Goal: Task Accomplishment & Management: Complete application form

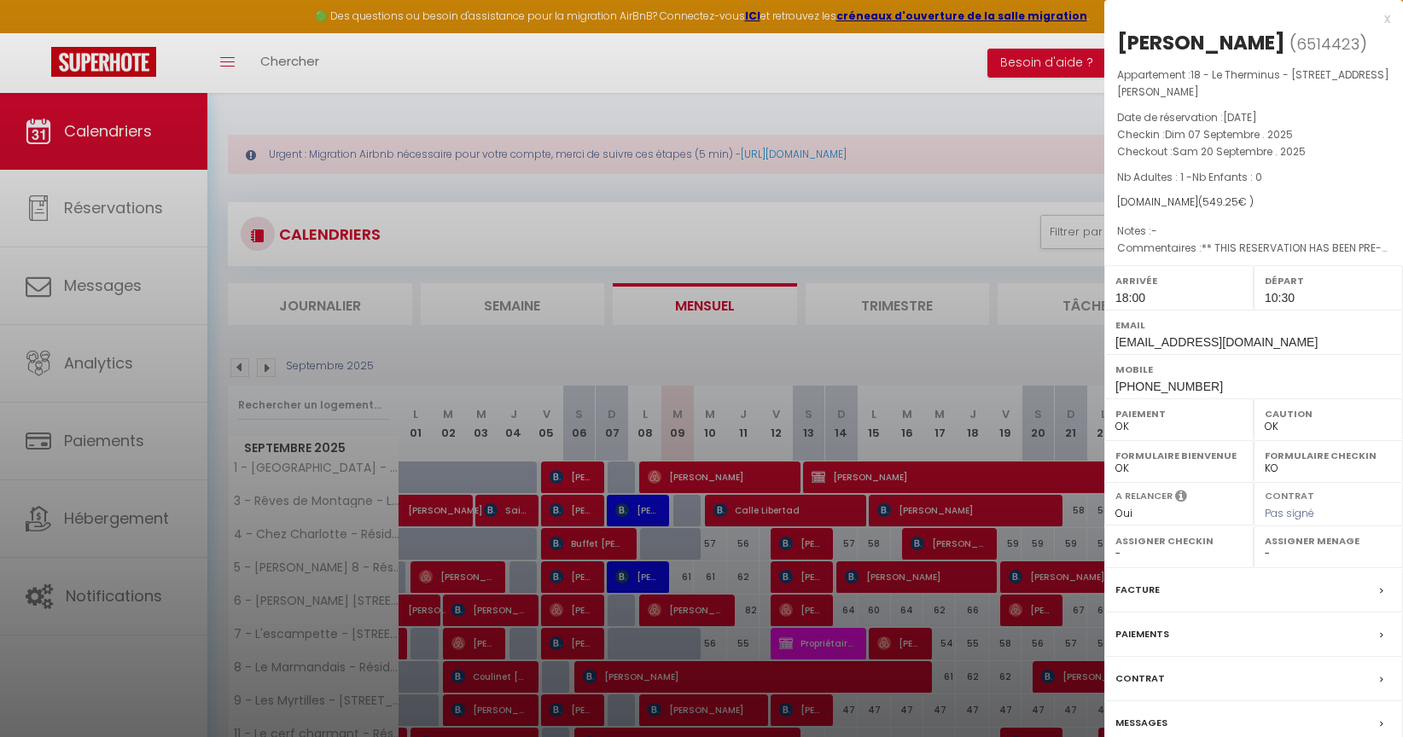
select select "0"
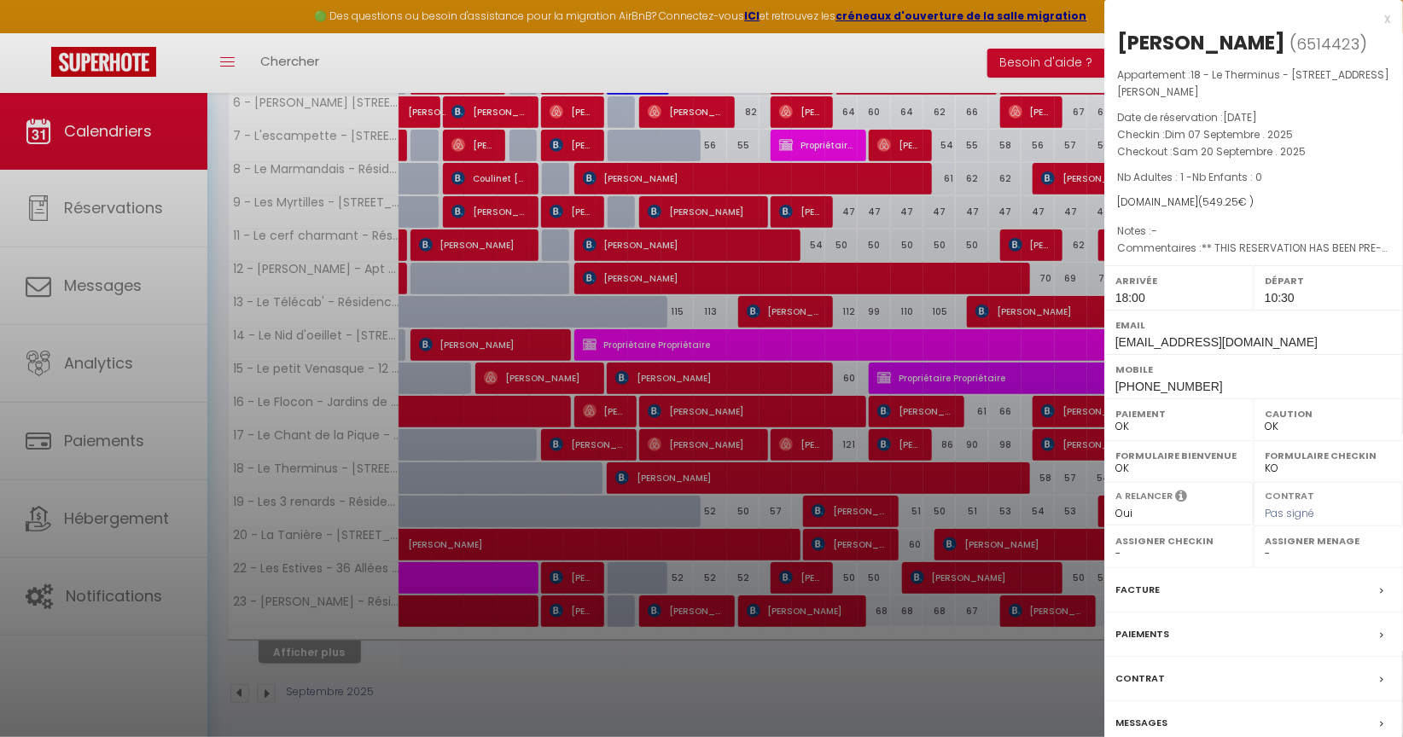
scroll to position [498, 0]
click at [1388, 23] on div "x" at bounding box center [1247, 19] width 286 height 20
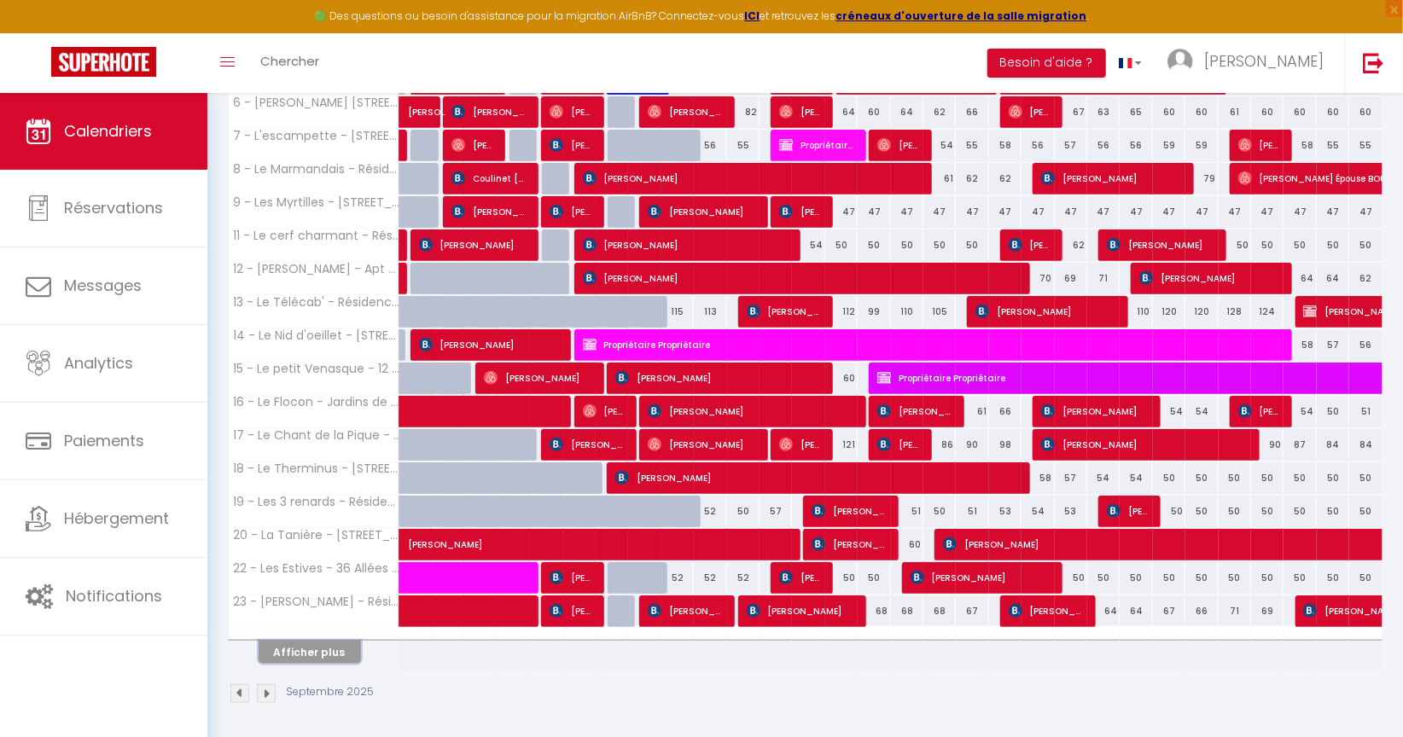
click at [352, 641] on button "Afficher plus" at bounding box center [310, 652] width 102 height 23
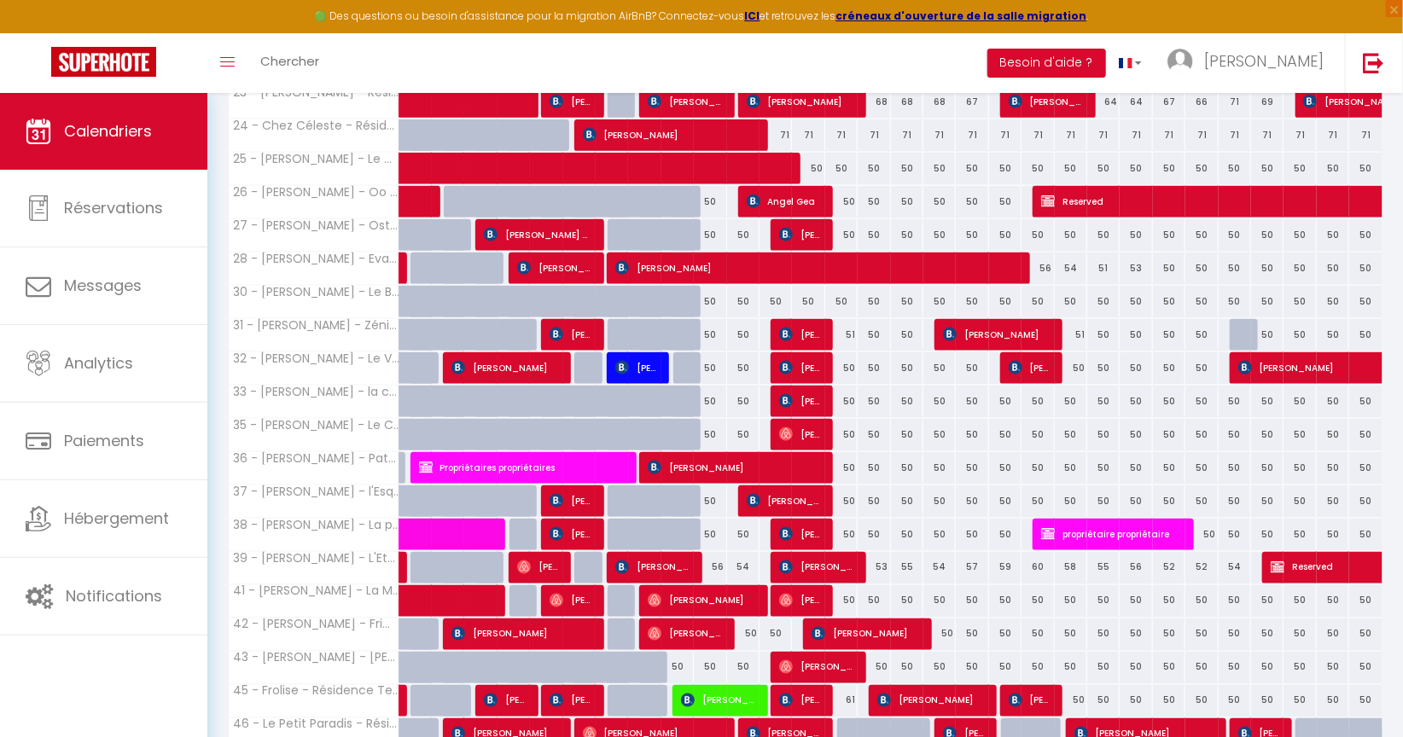
scroll to position [1068, 0]
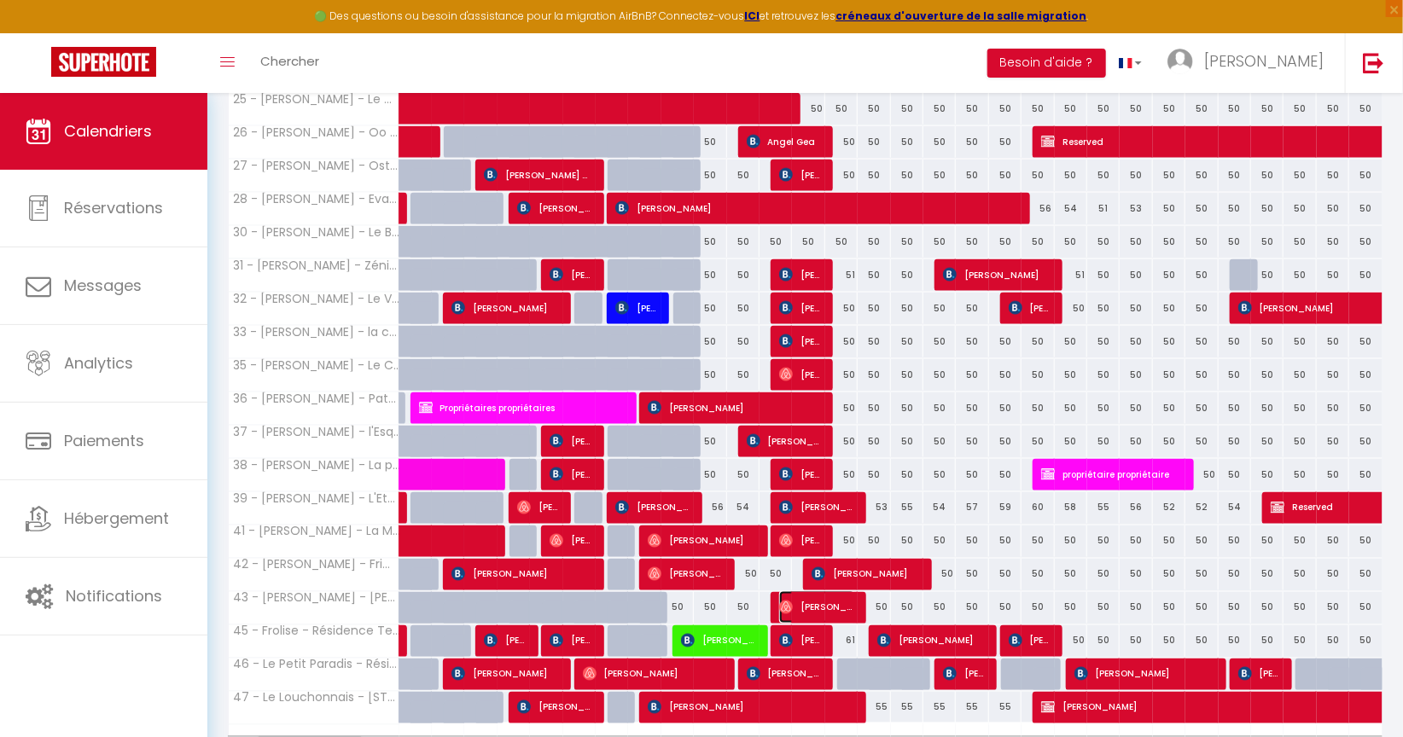
click at [787, 603] on img at bounding box center [786, 608] width 14 height 14
select select "27221"
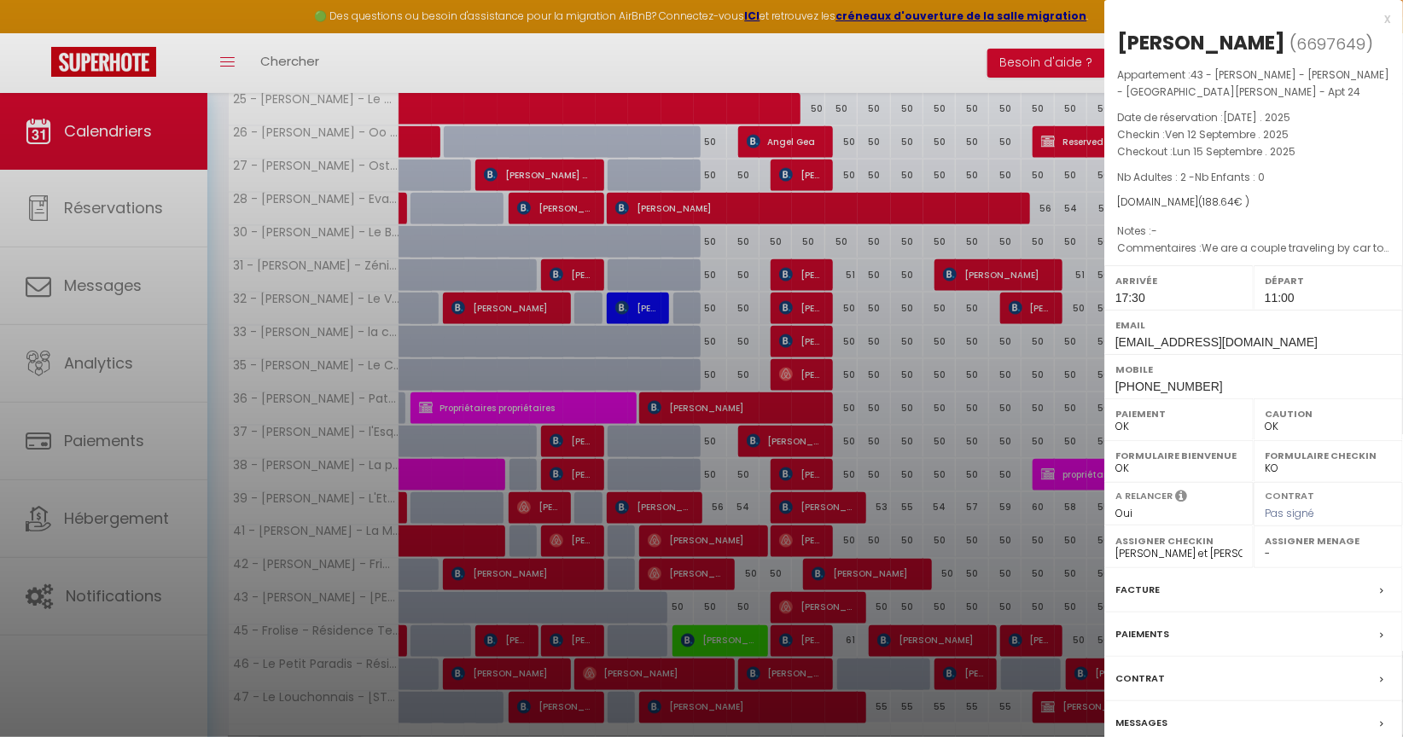
click at [1386, 18] on div "x" at bounding box center [1247, 19] width 286 height 20
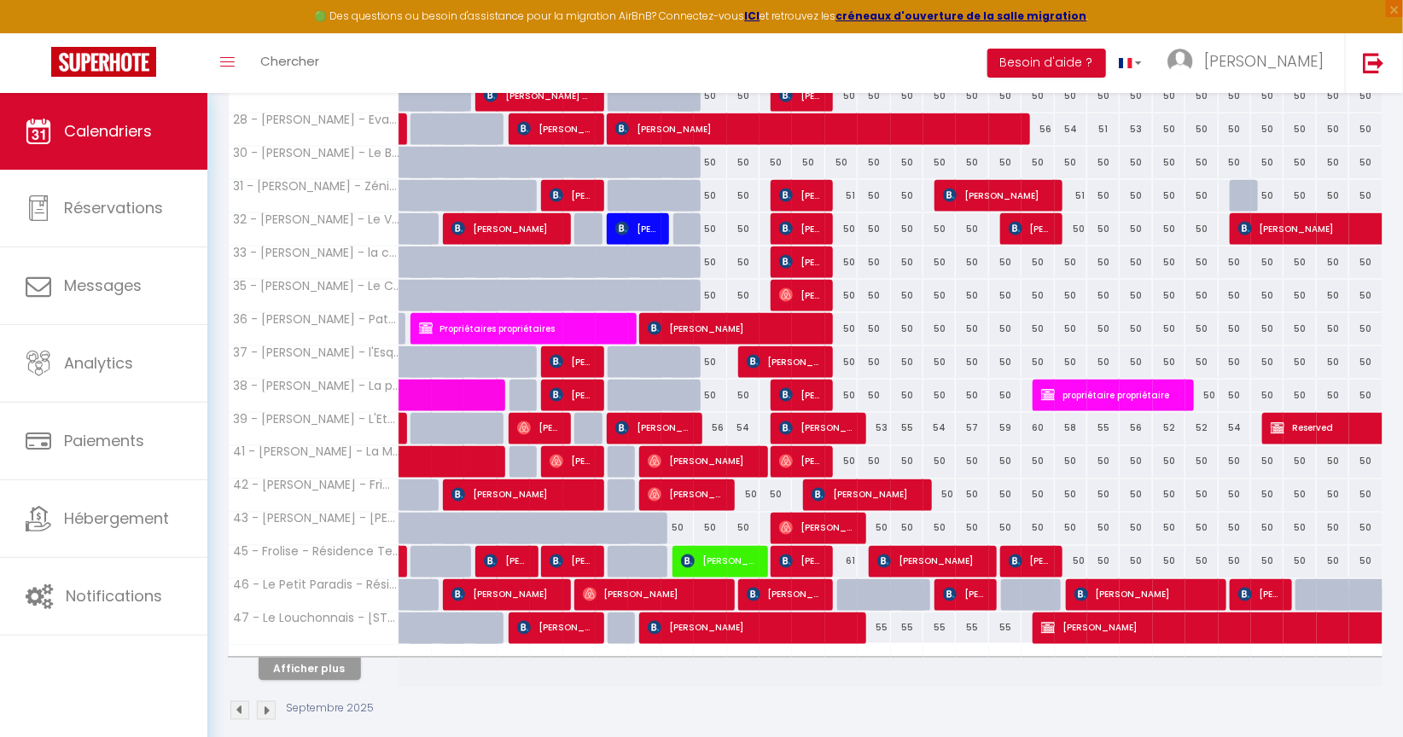
scroll to position [1162, 0]
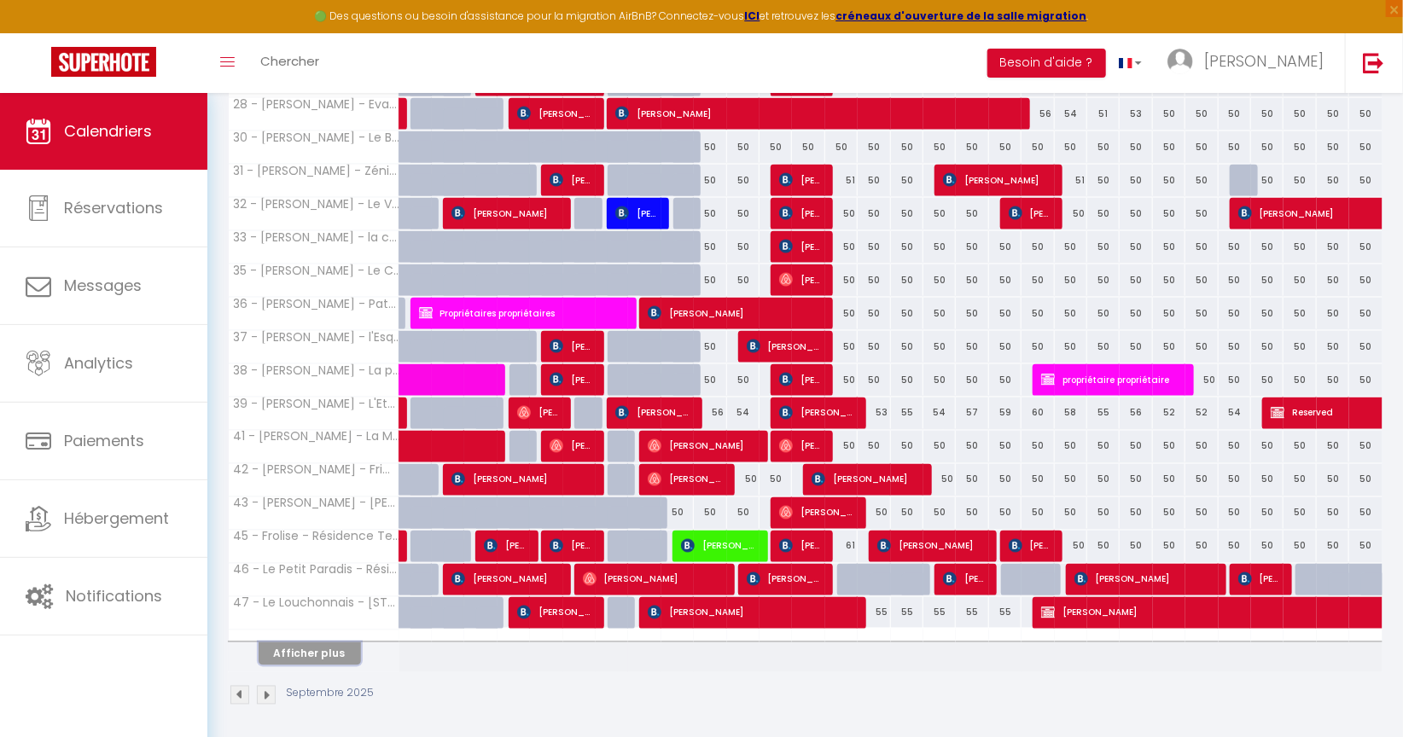
click at [271, 644] on button "Afficher plus" at bounding box center [310, 654] width 102 height 23
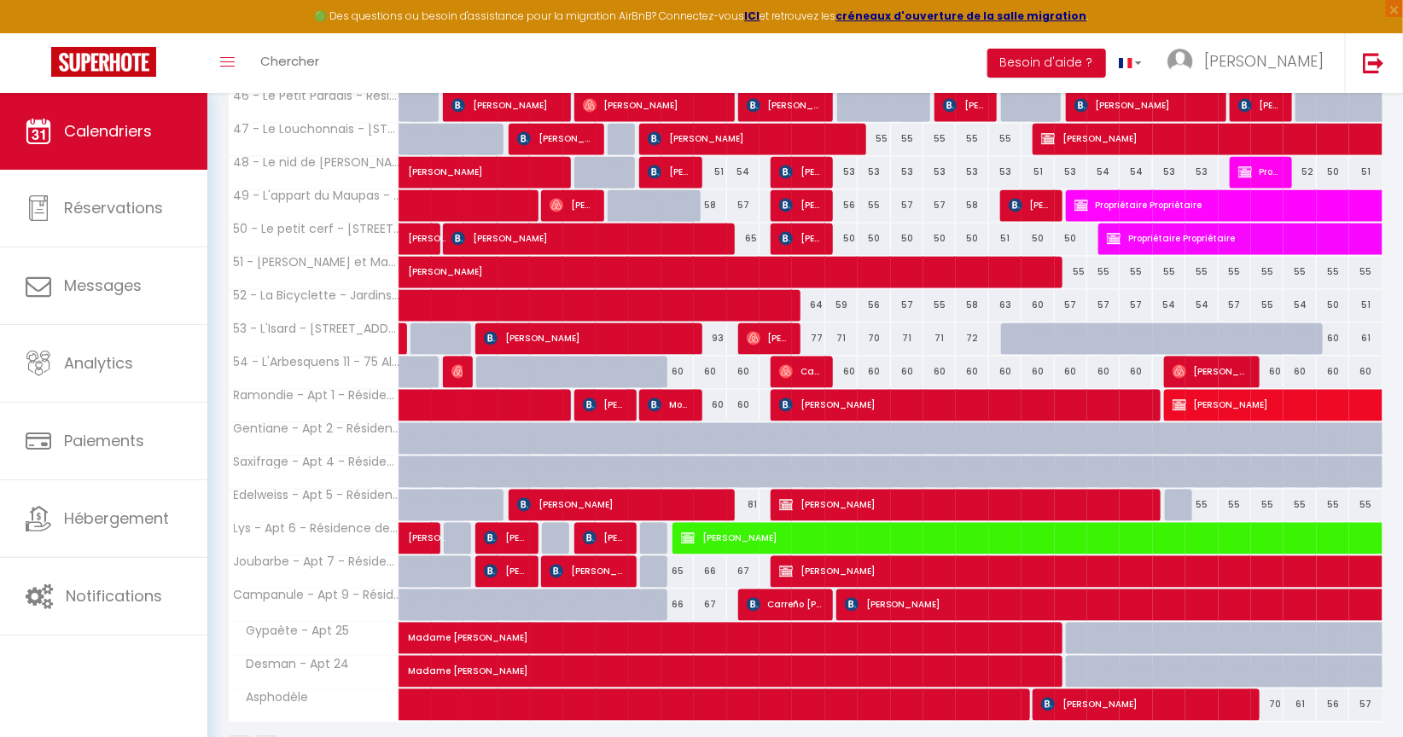
scroll to position [1685, 0]
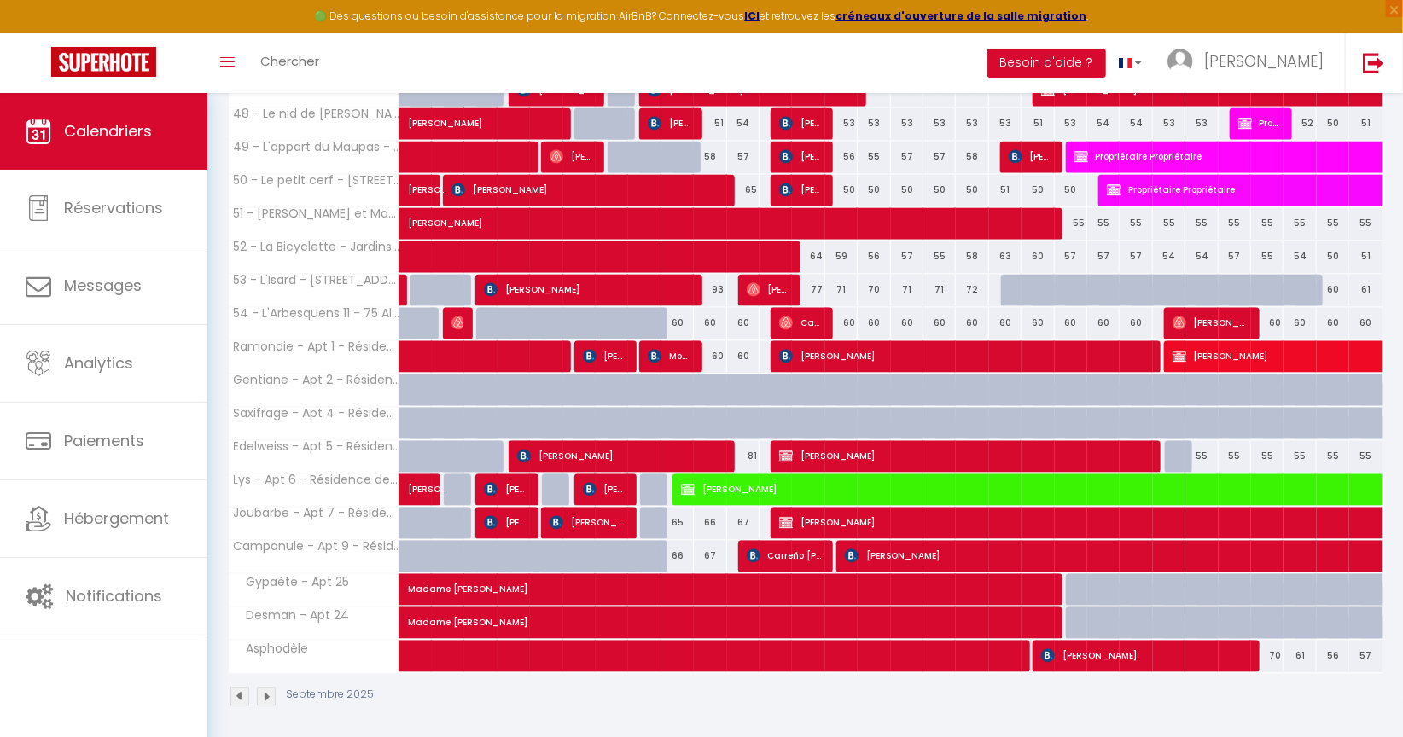
click at [268, 687] on img at bounding box center [266, 696] width 19 height 19
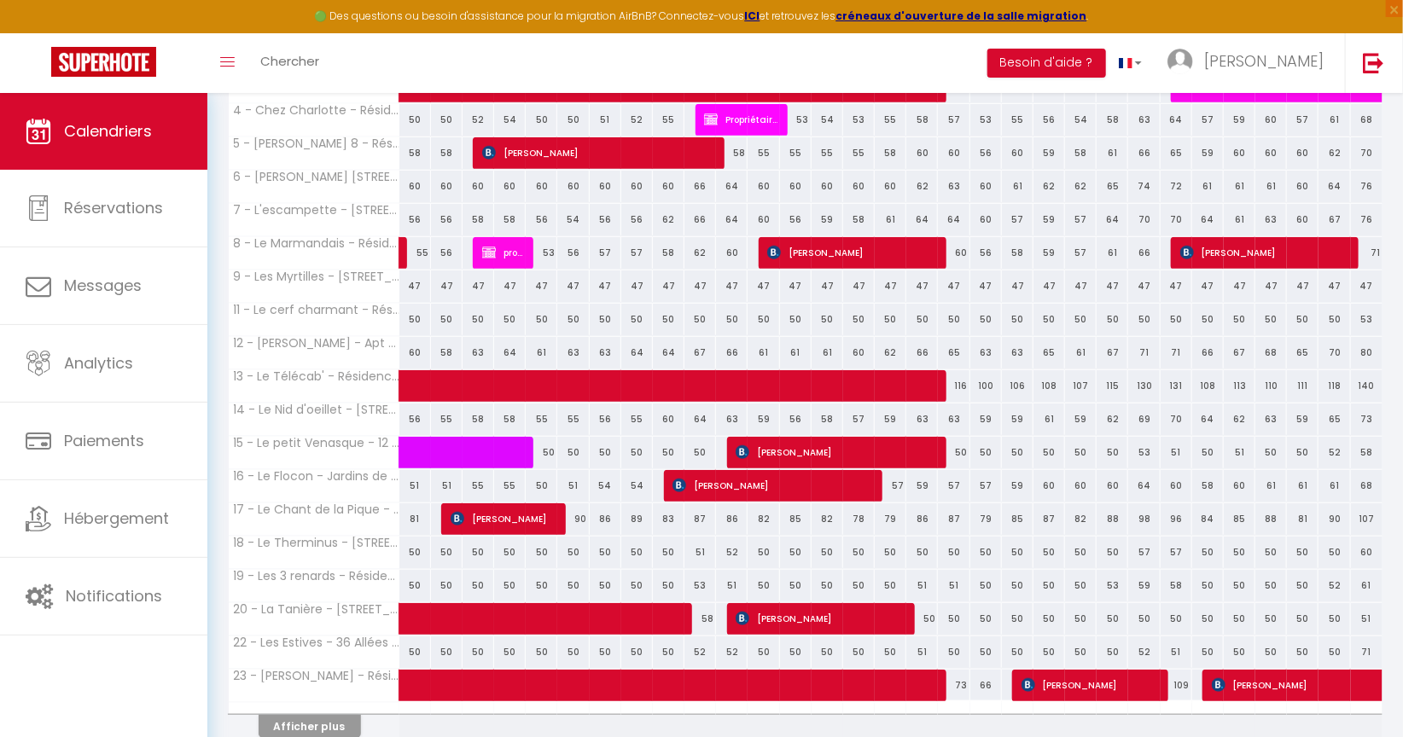
scroll to position [498, 0]
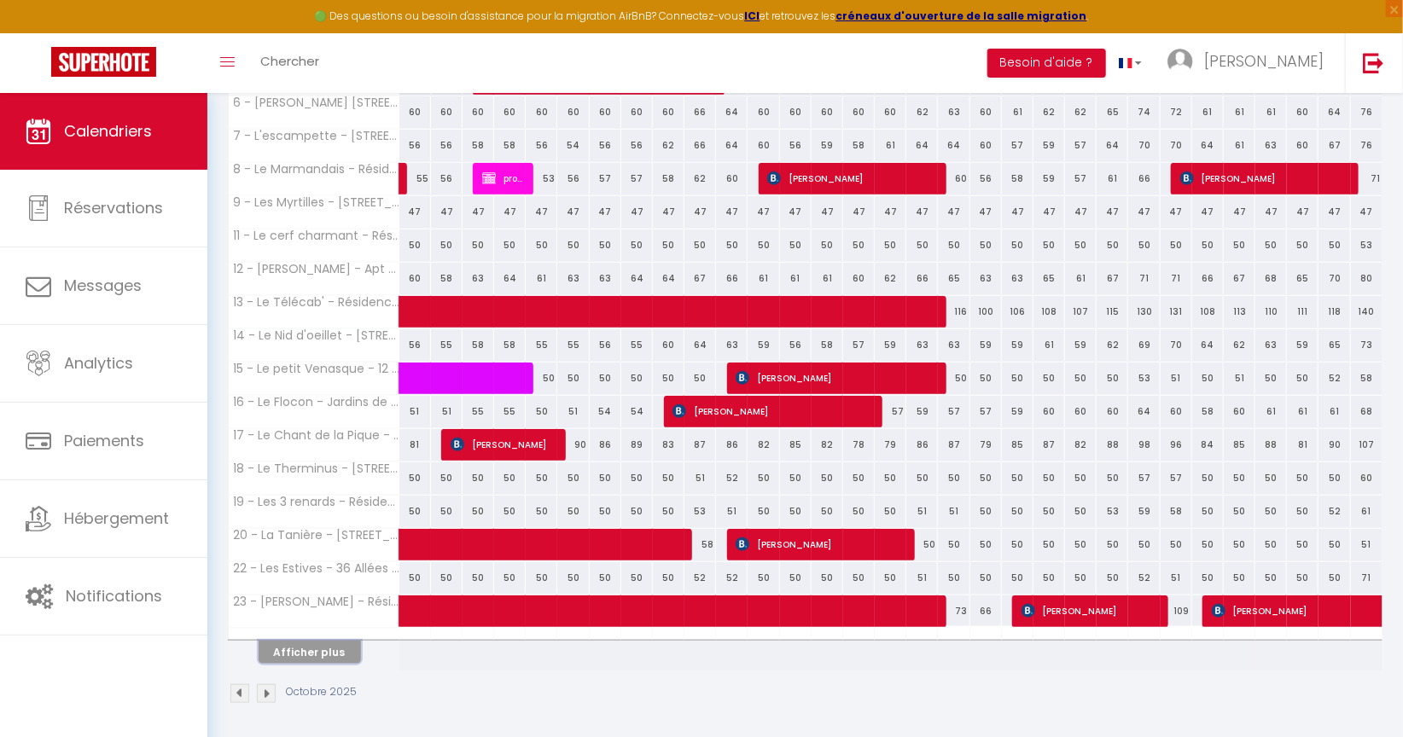
click at [324, 644] on button "Afficher plus" at bounding box center [310, 652] width 102 height 23
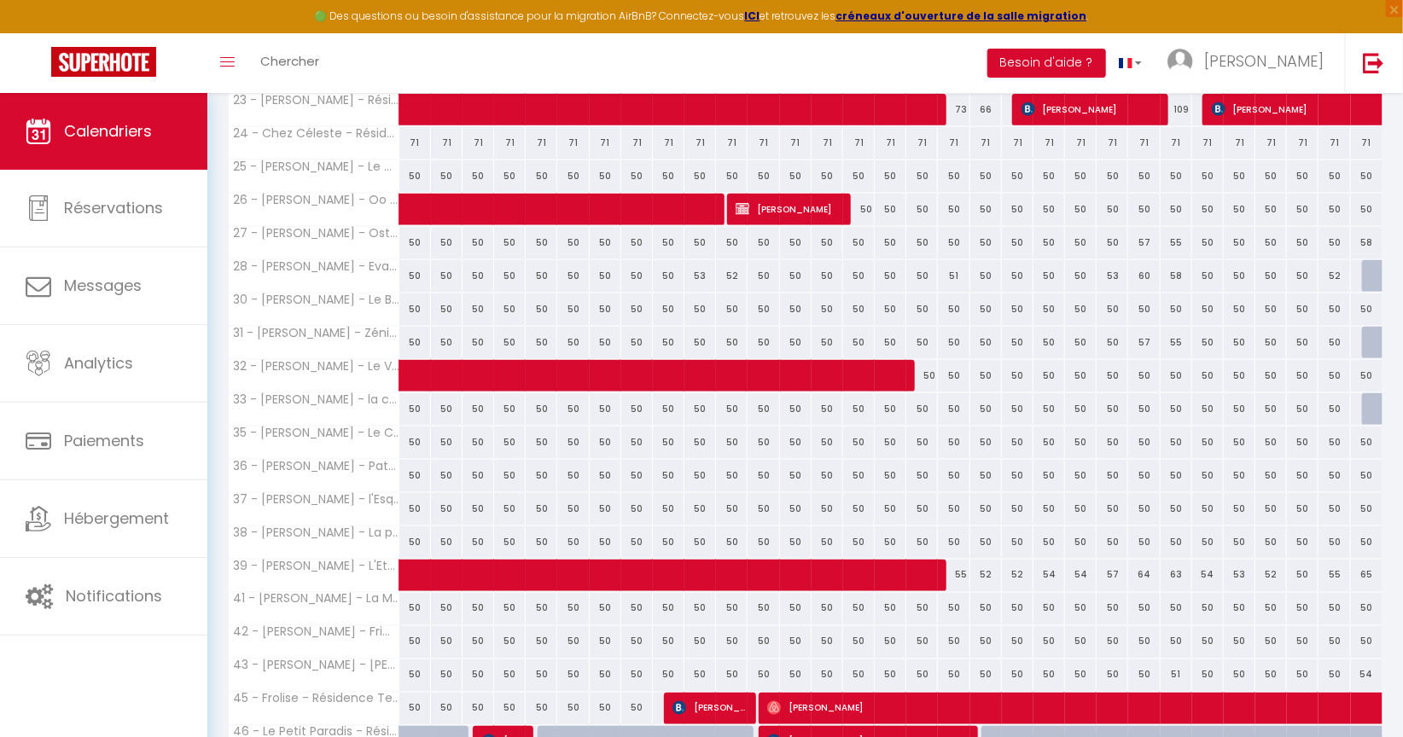
scroll to position [1162, 0]
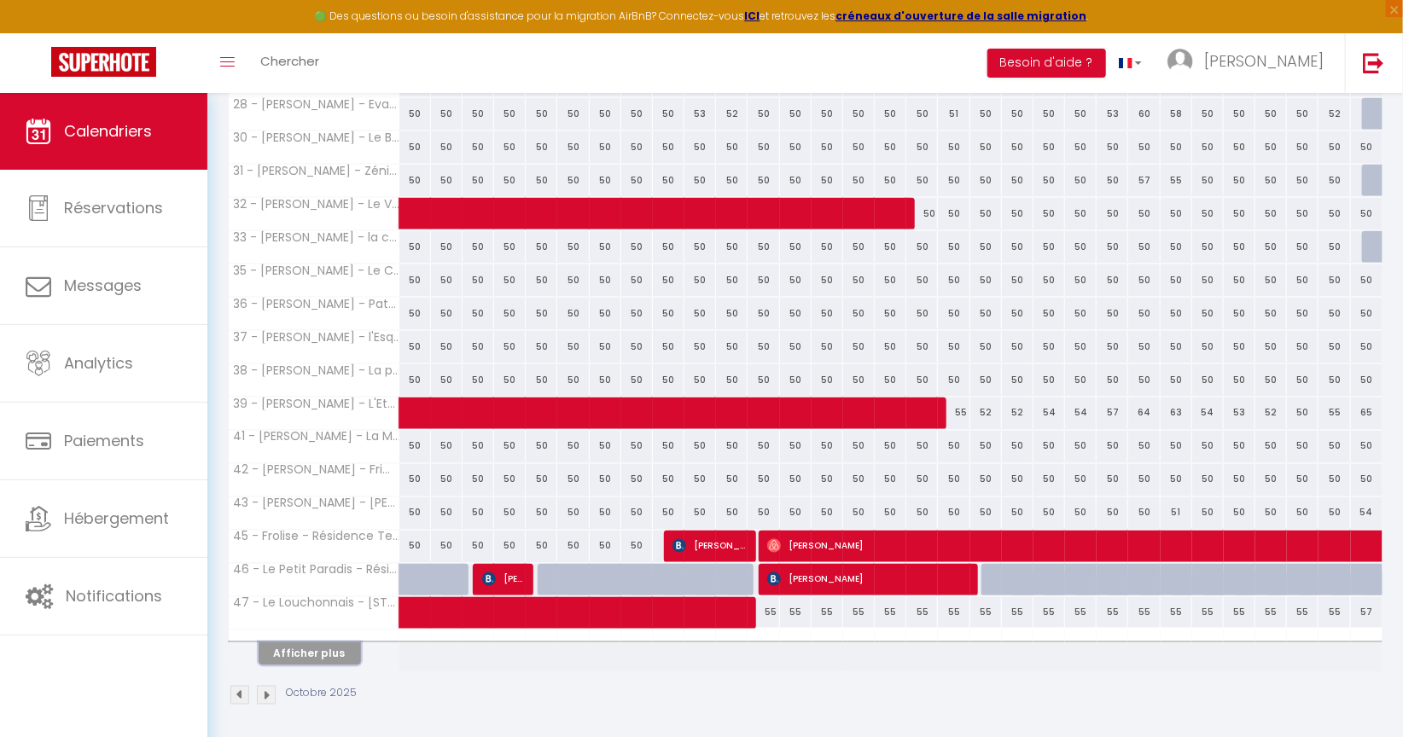
click at [320, 648] on button "Afficher plus" at bounding box center [310, 654] width 102 height 23
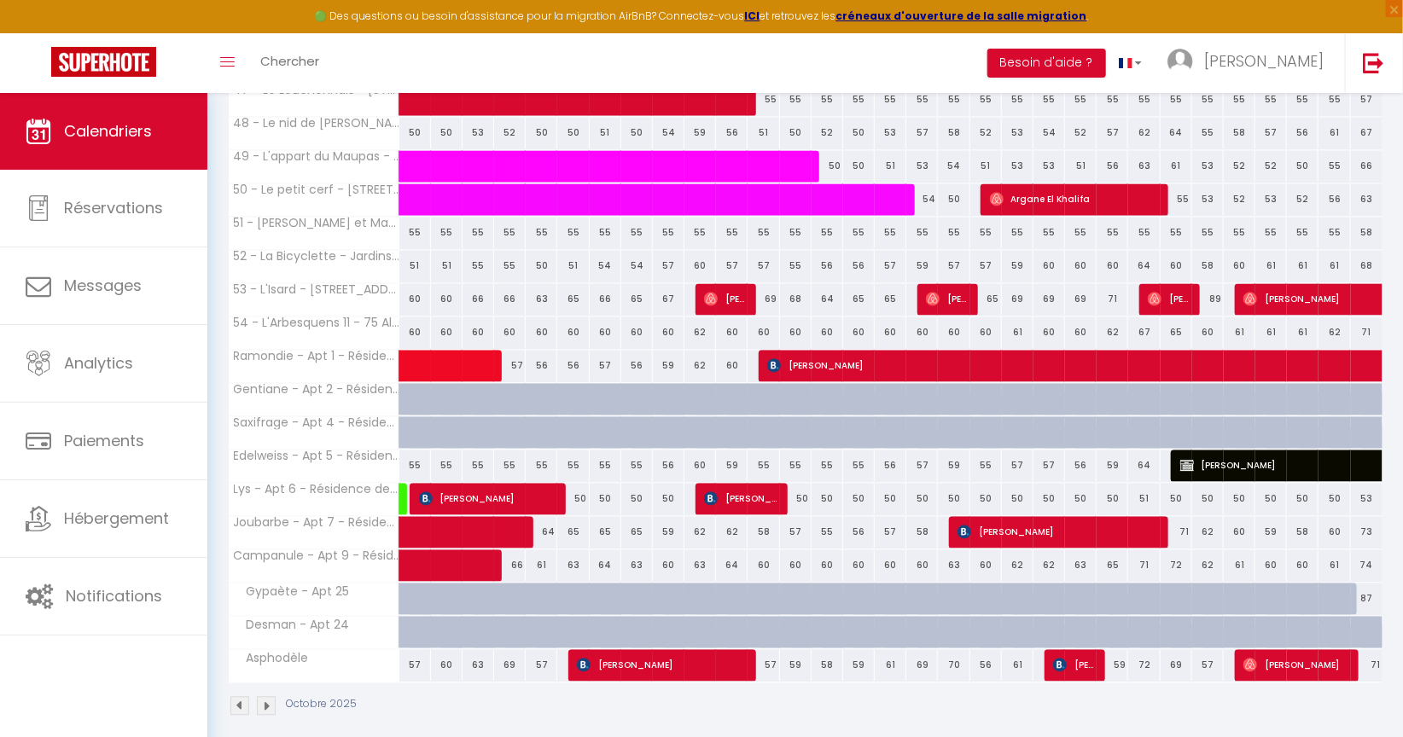
scroll to position [1685, 0]
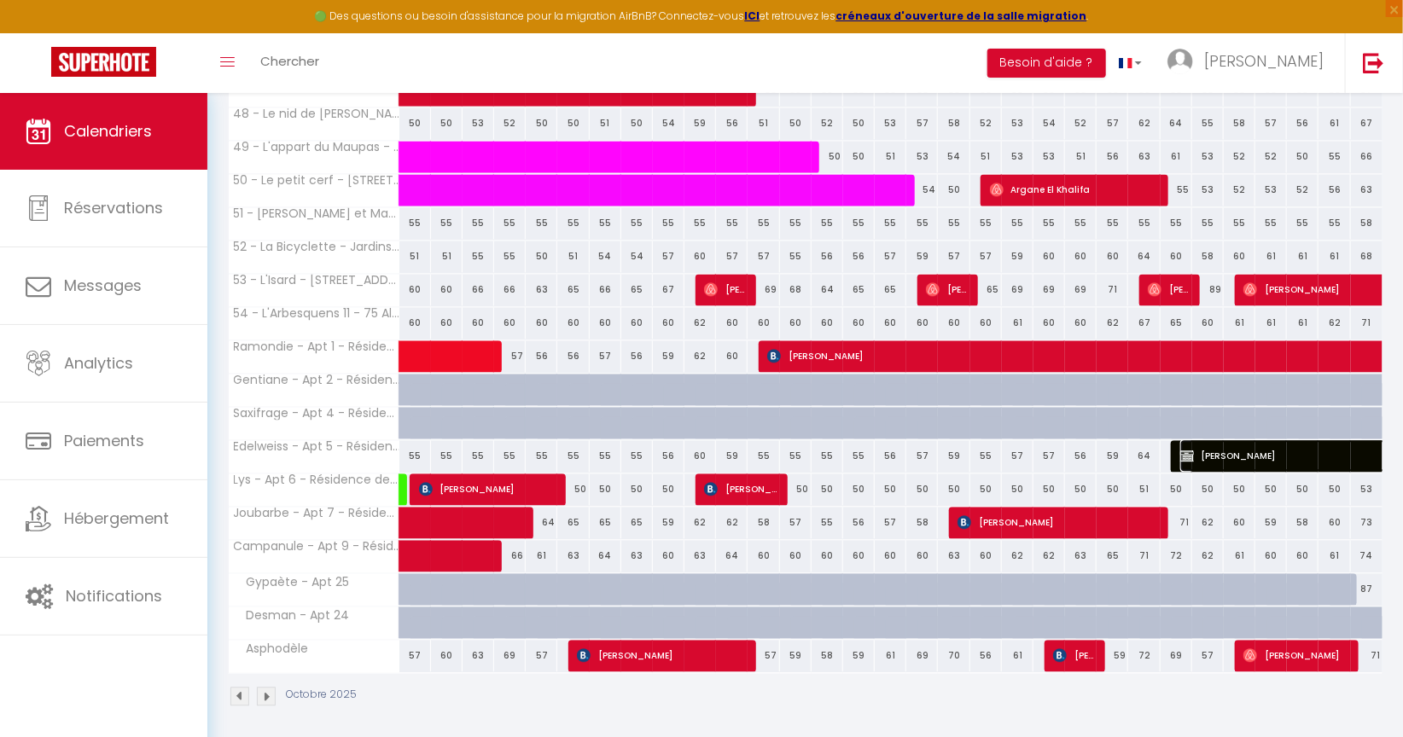
click at [1187, 454] on img at bounding box center [1187, 456] width 14 height 14
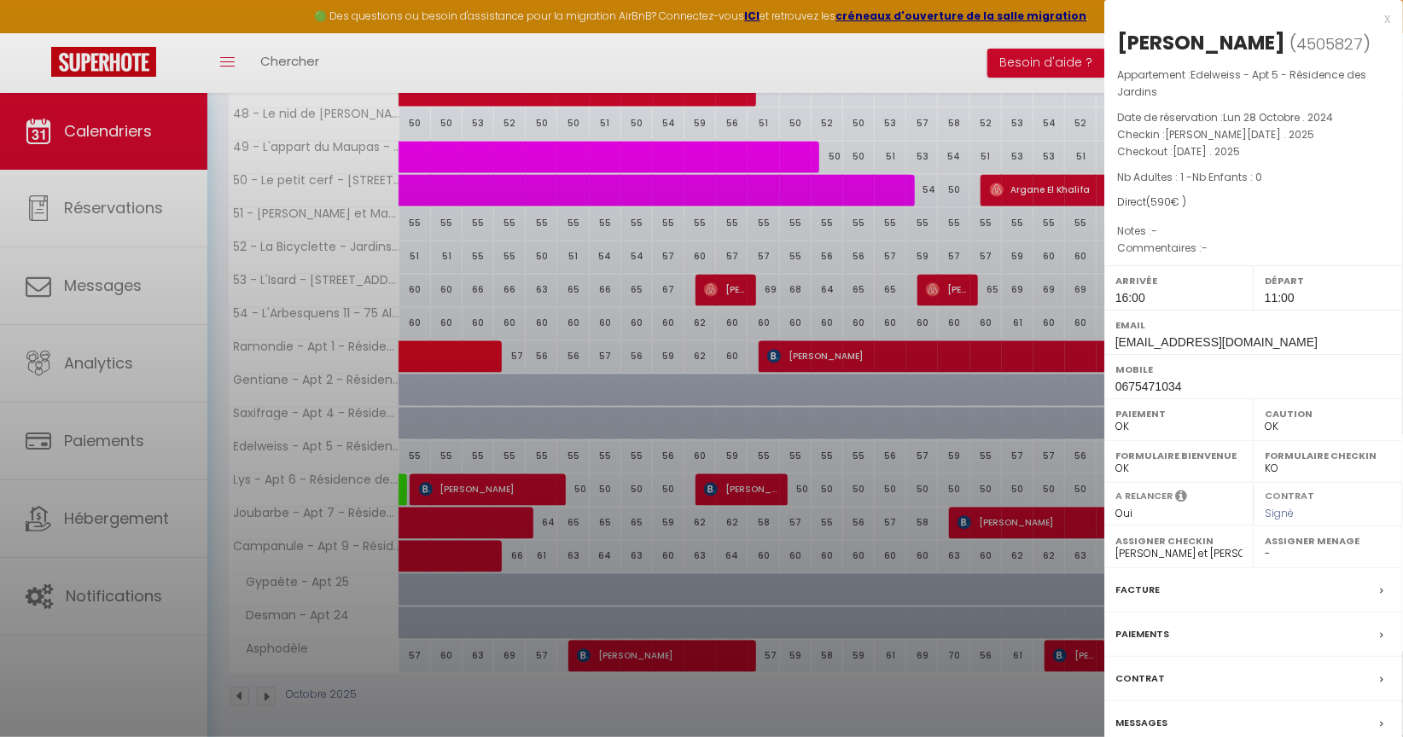
select select "KO"
select select "8072"
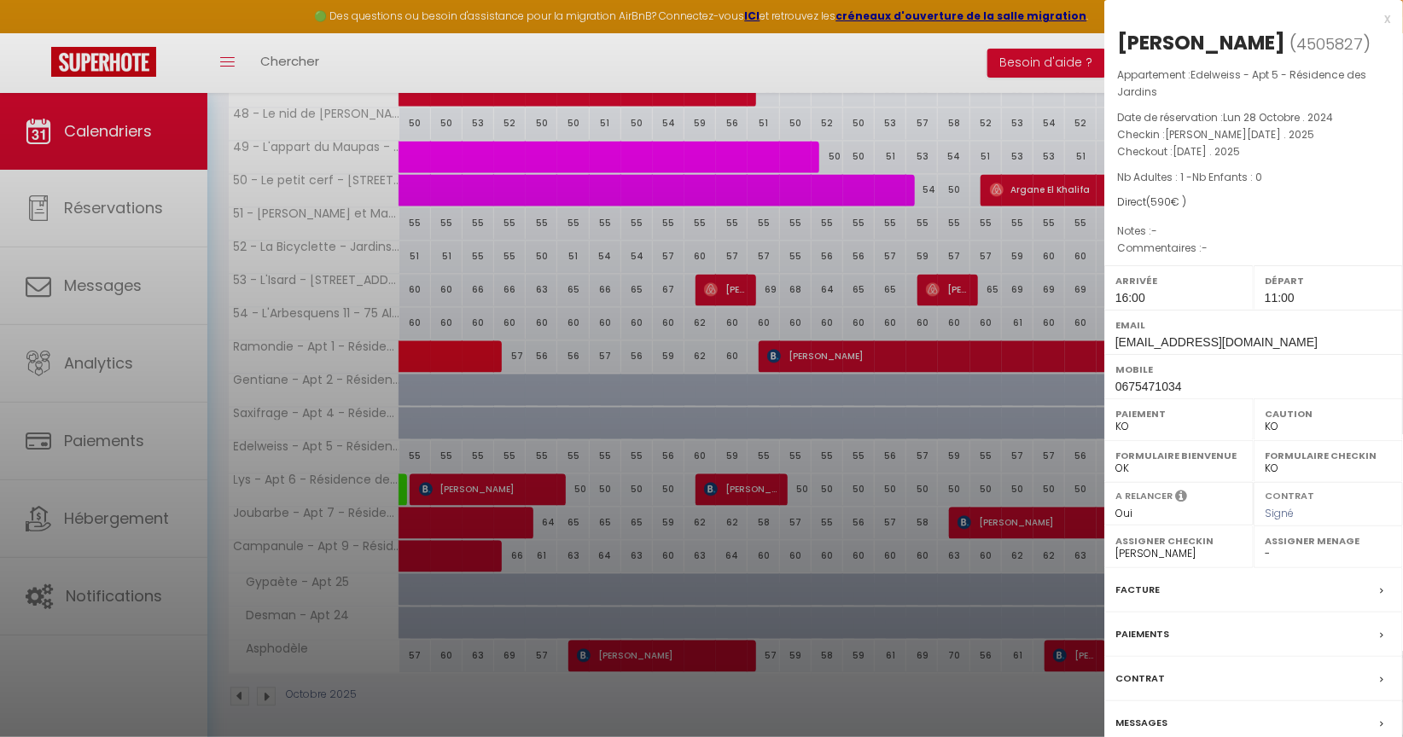
click at [1144, 631] on label "Paiements" at bounding box center [1142, 634] width 54 height 18
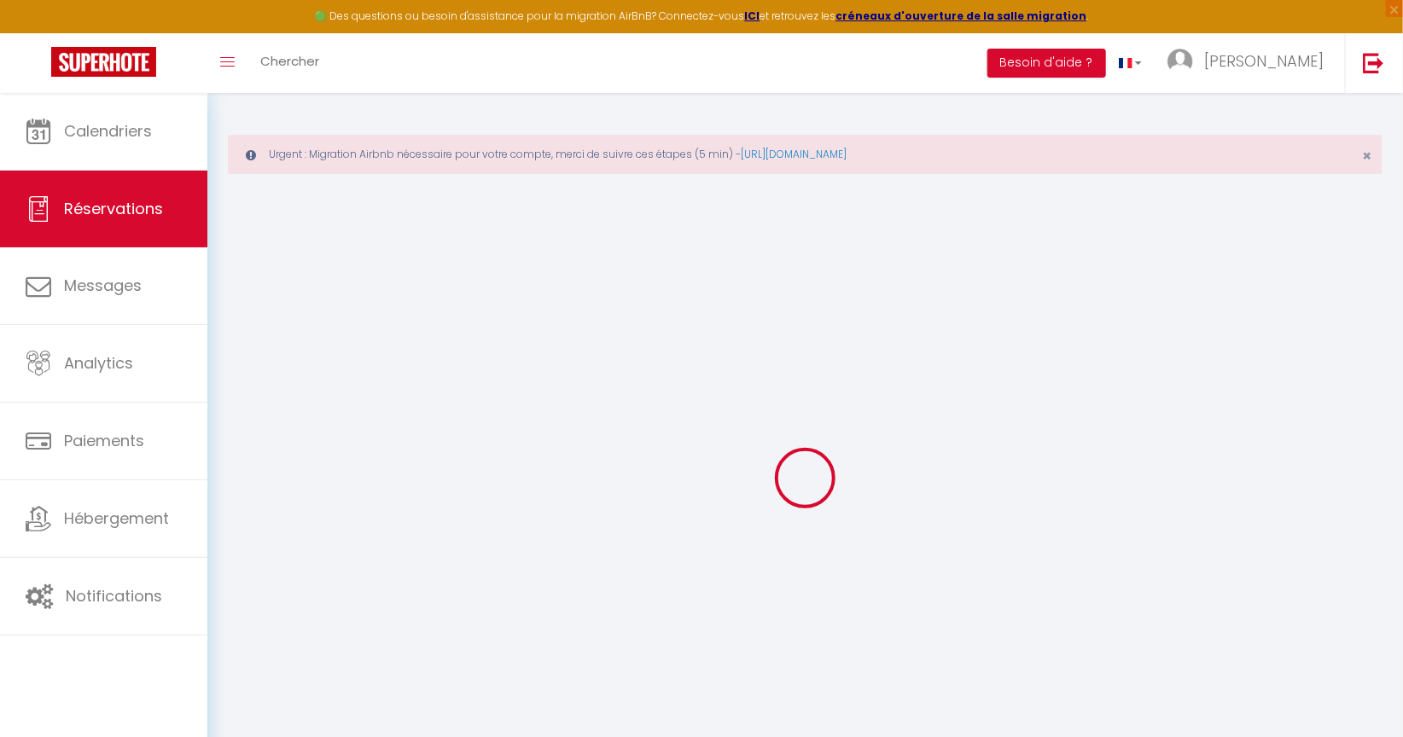
type input "[PERSON_NAME]"
type input "GICQUEL"
type input "[EMAIL_ADDRESS][DOMAIN_NAME]"
type input "0675471034"
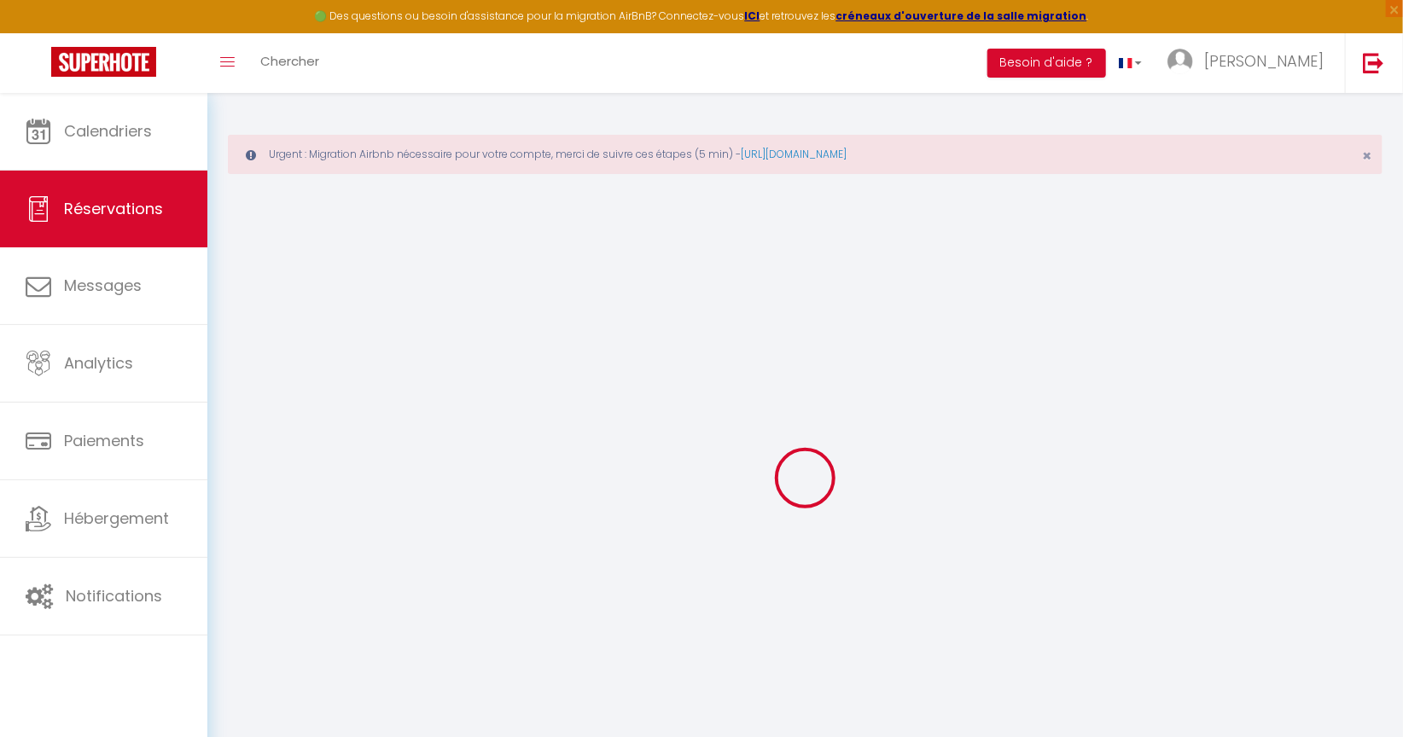
type input "0675471034"
type input "SAINT [PERSON_NAME]"
type input "[STREET_ADDRESS]"
type input "31600"
select select "FR"
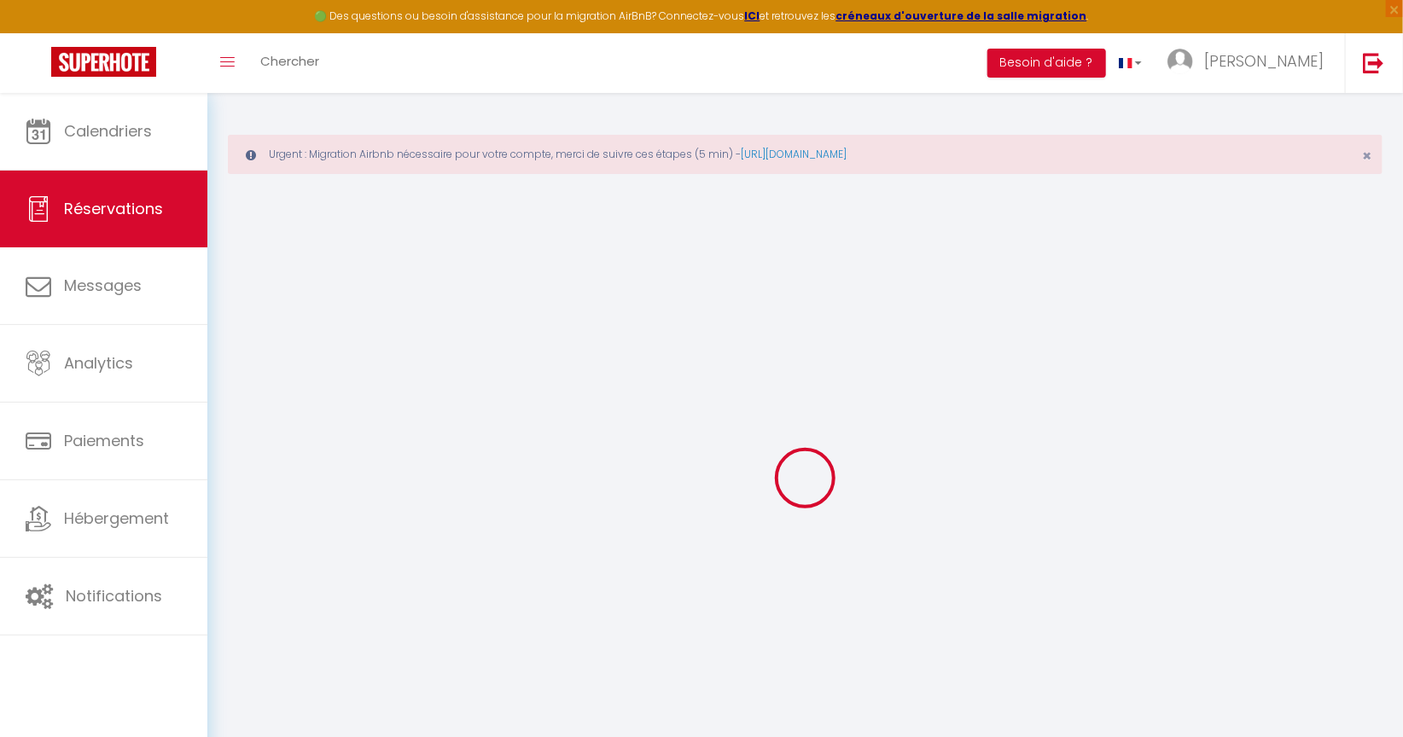
select select "13973"
select select "2"
type input "[DATE]"
select select
type input "[DATE]"
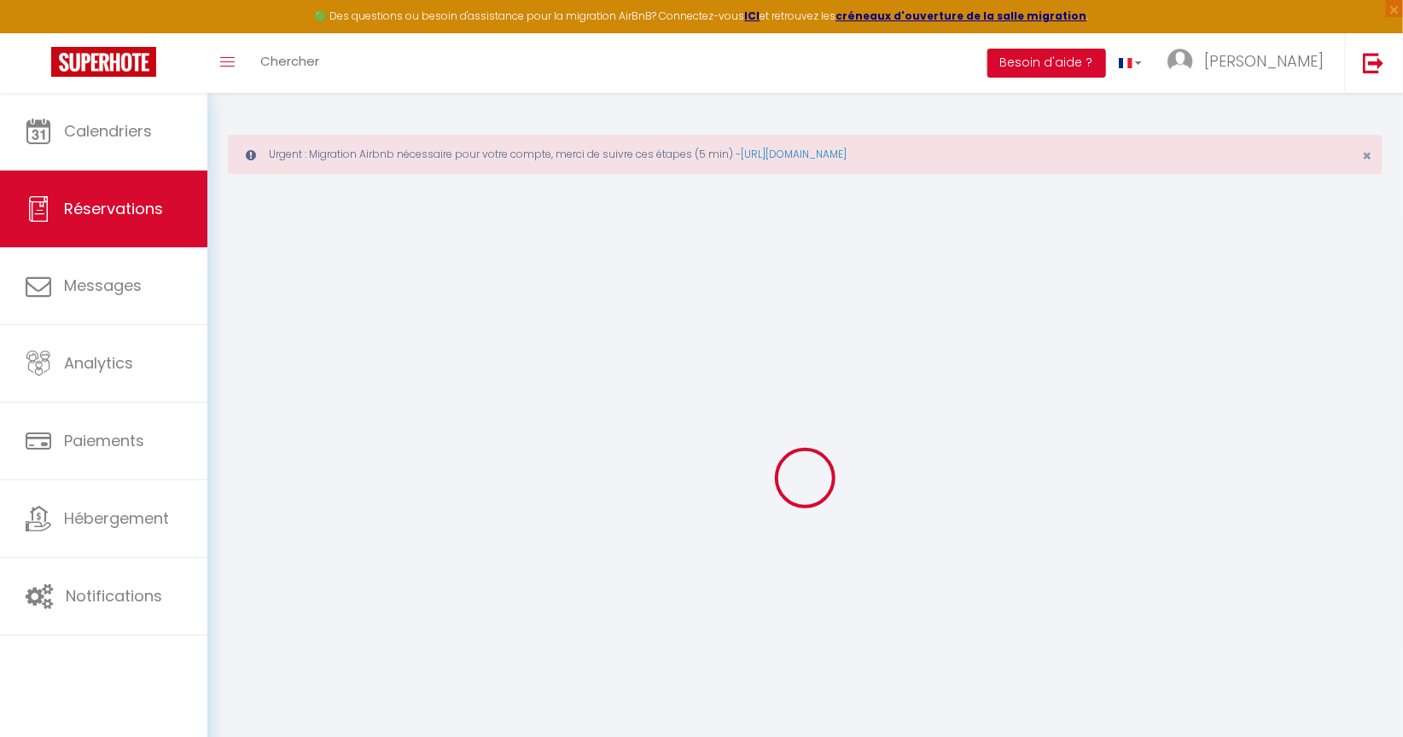
select select
type input "1"
select select "10"
select select
type input "590"
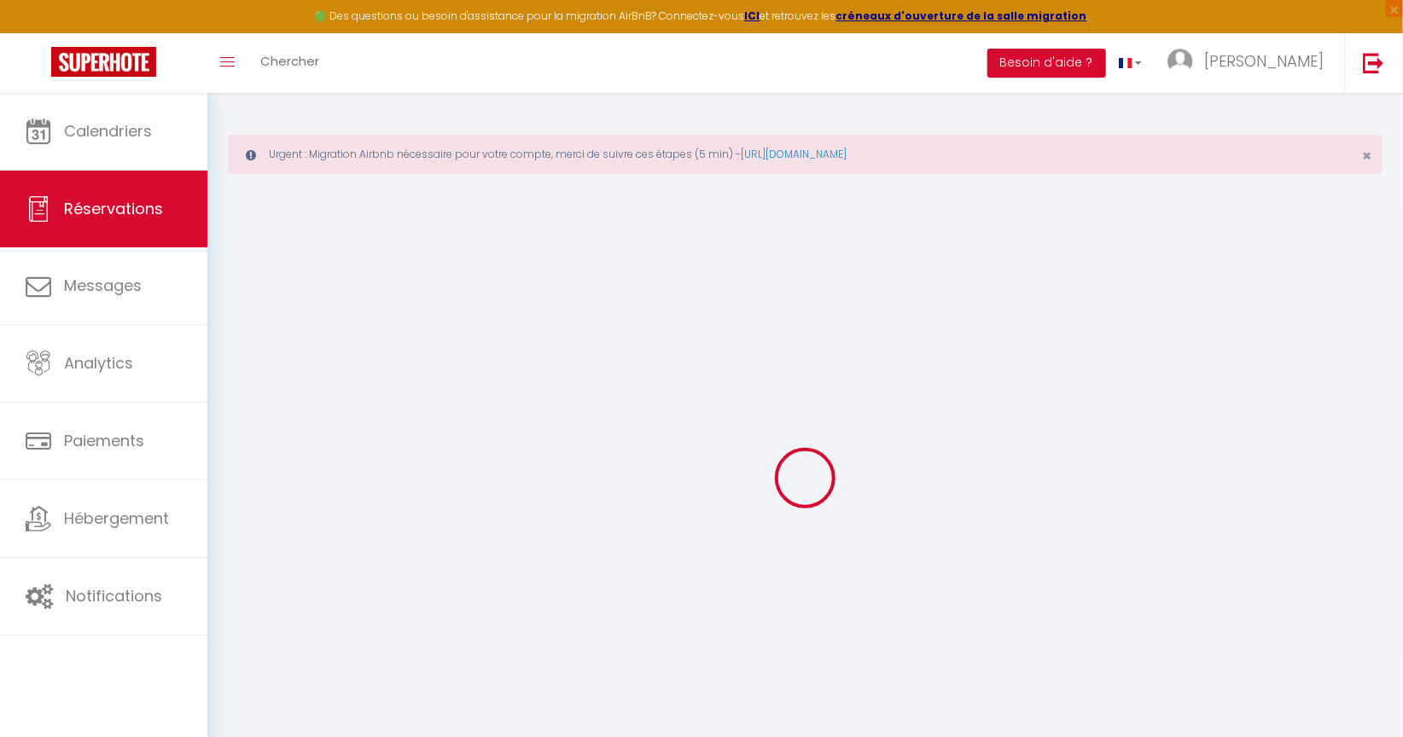
checkbox input "true"
type input "590"
type input "0"
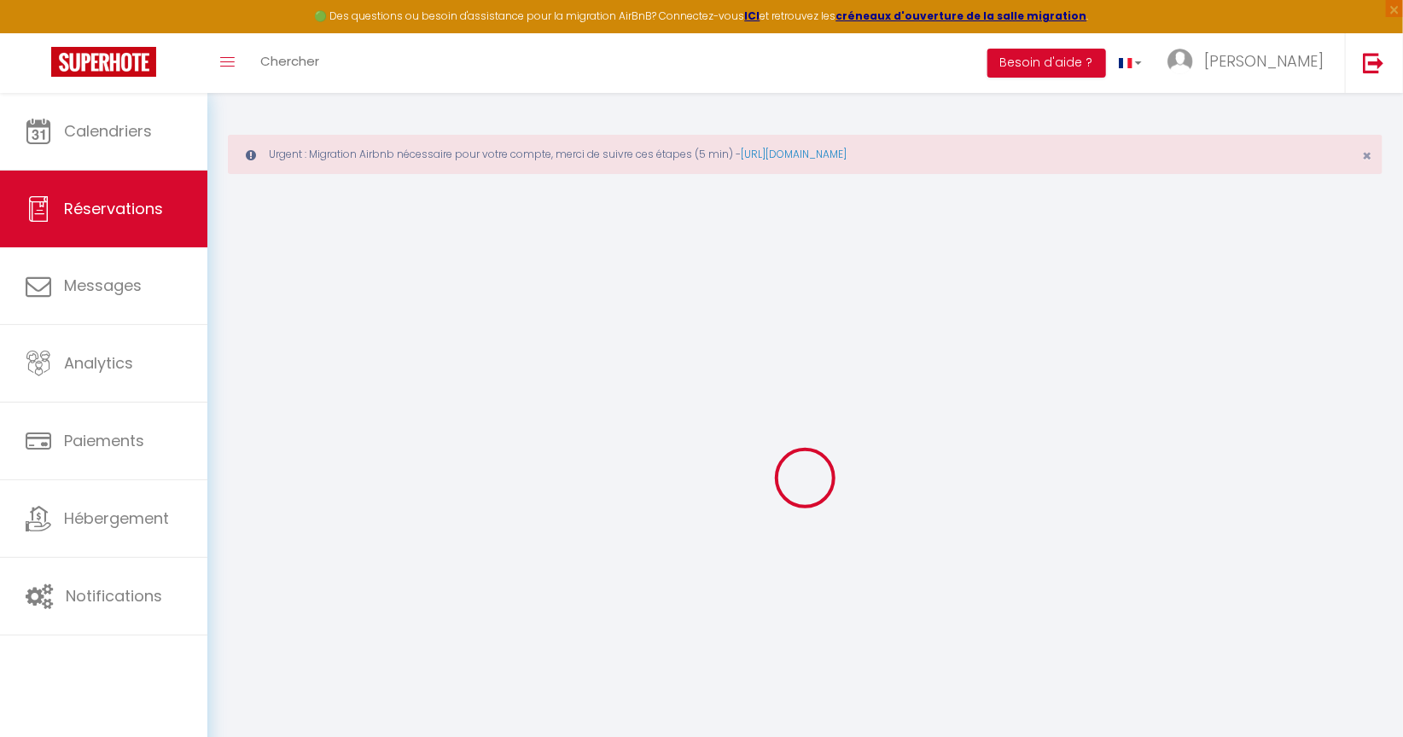
select select
select select "14"
checkbox input "true"
select select
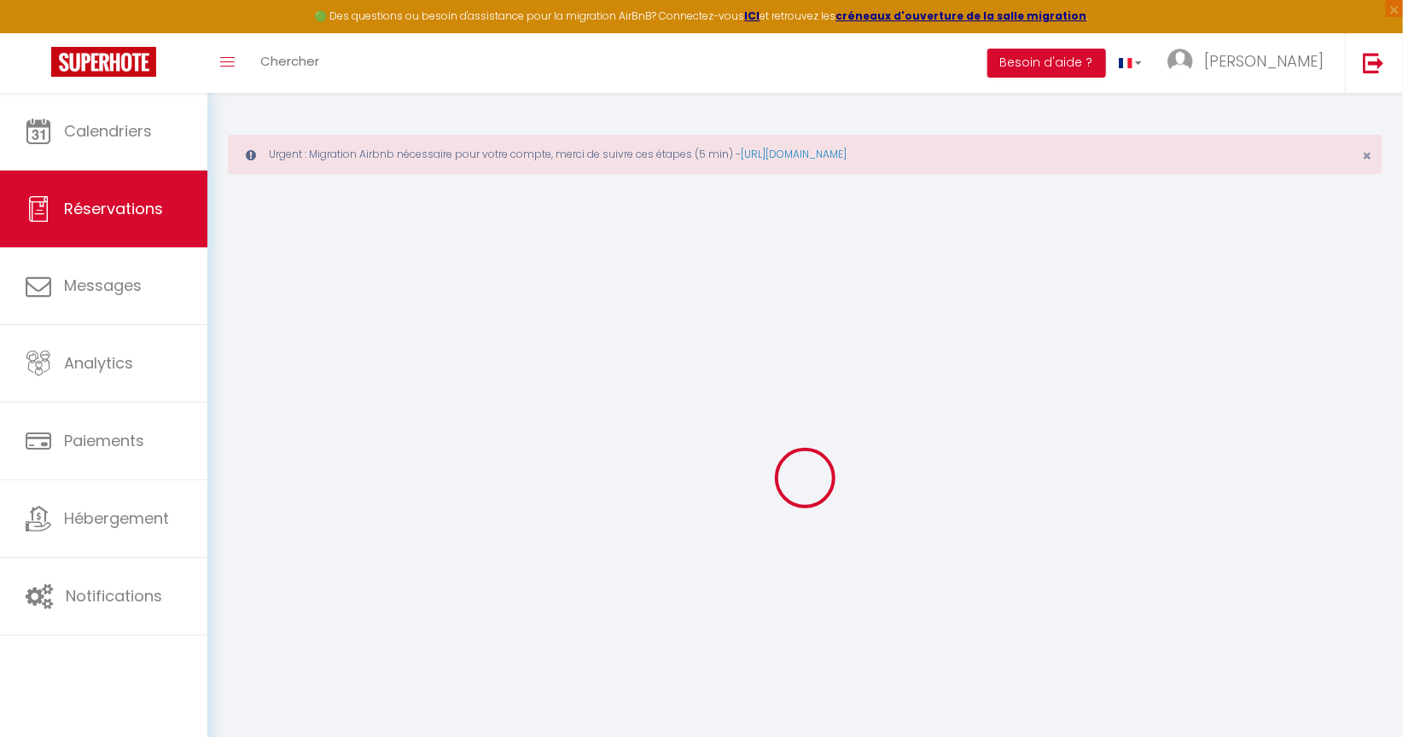
select select
checkbox input "true"
select select
checkbox input "true"
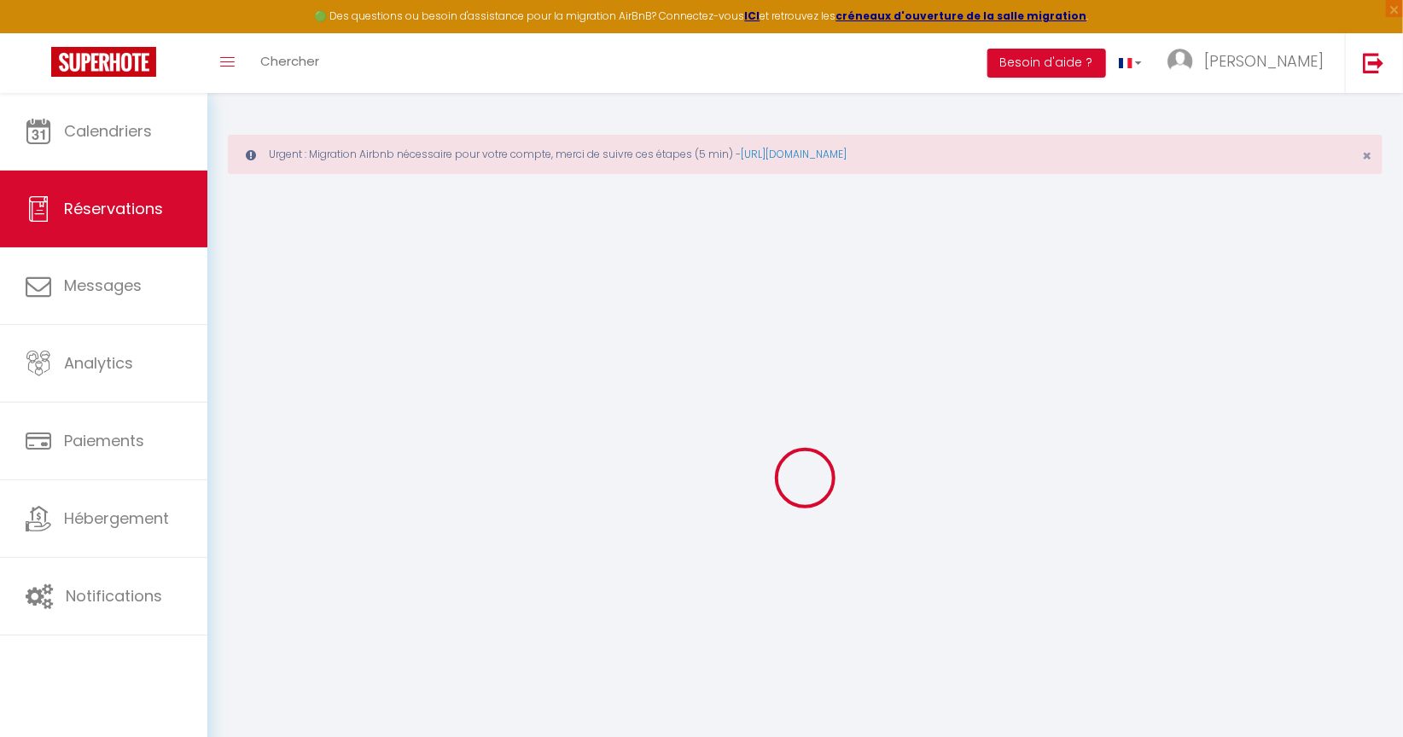
select select
checkbox input "true"
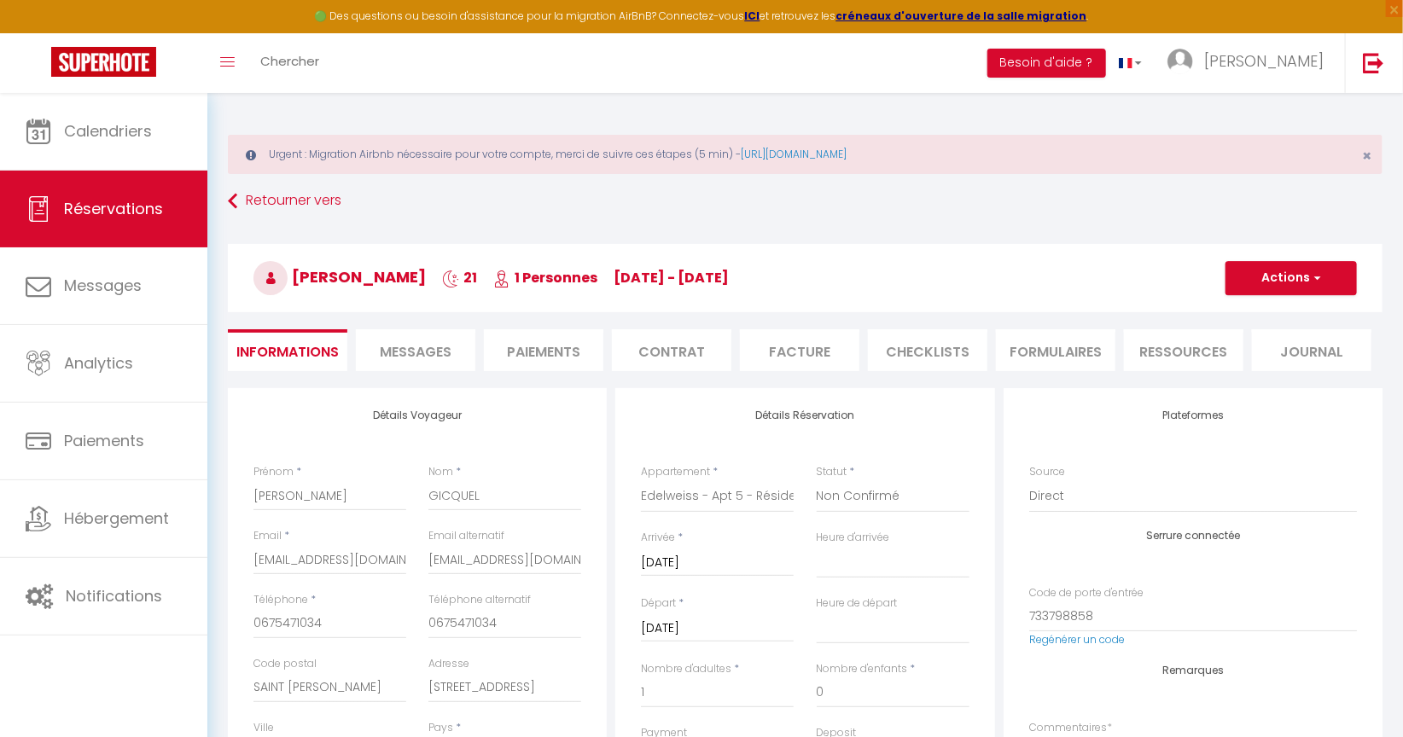
click at [526, 360] on li "Paiements" at bounding box center [543, 350] width 119 height 42
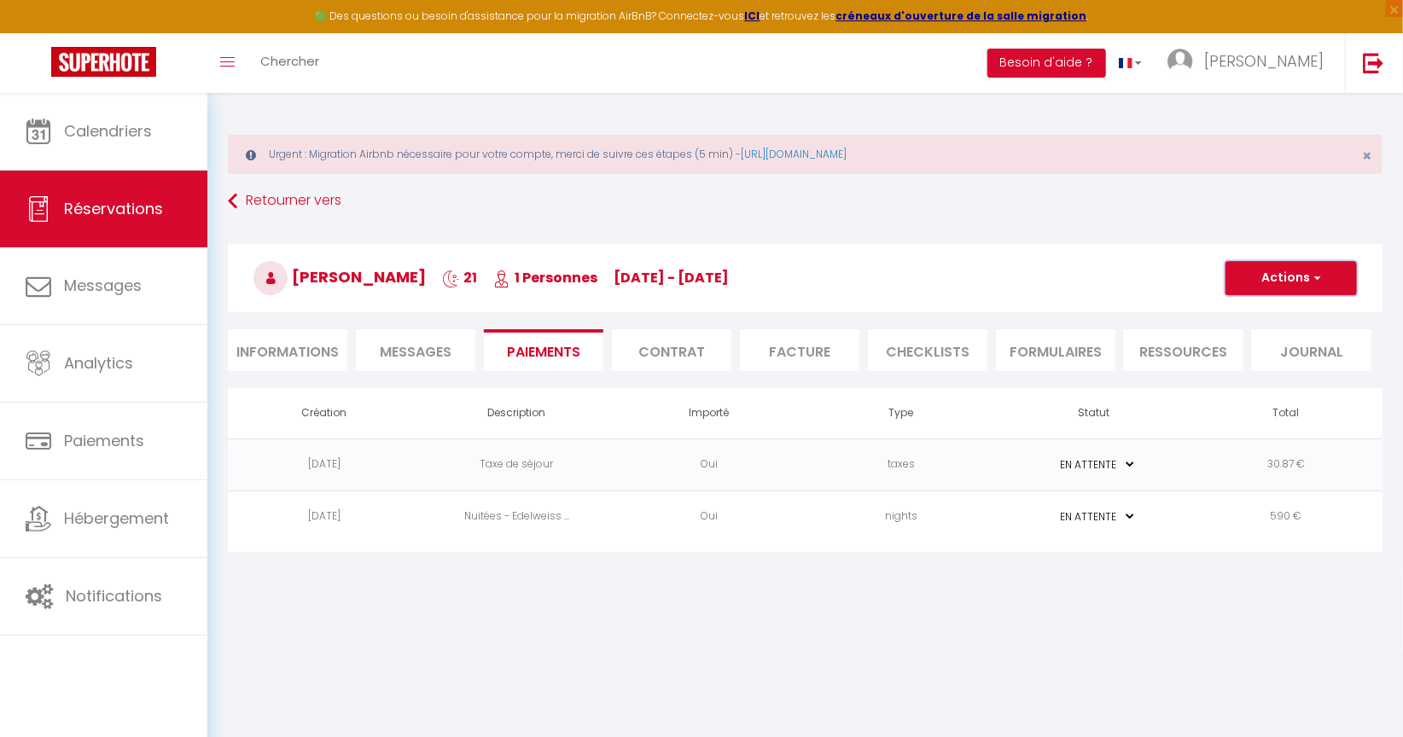
click at [1249, 280] on button "Actions" at bounding box center [1290, 278] width 131 height 34
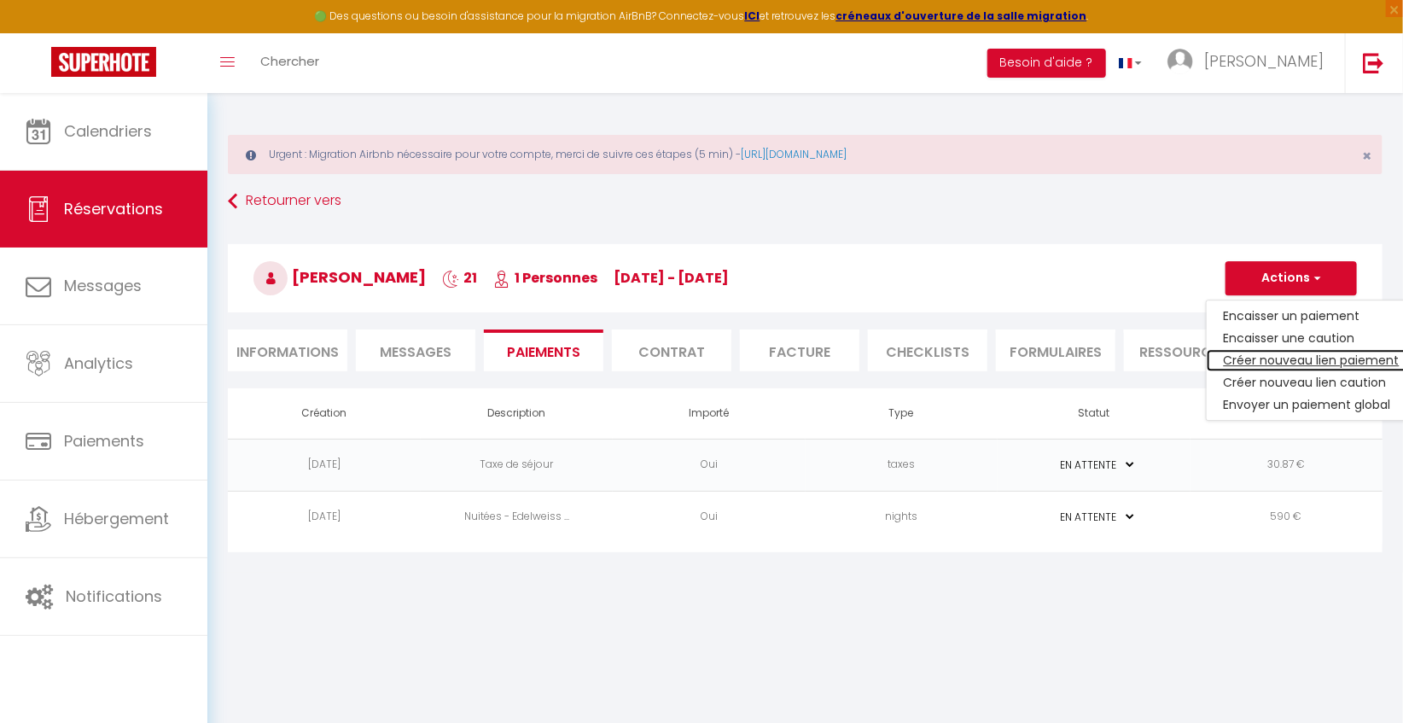
click at [1277, 361] on link "Créer nouveau lien paiement" at bounding box center [1312, 360] width 210 height 22
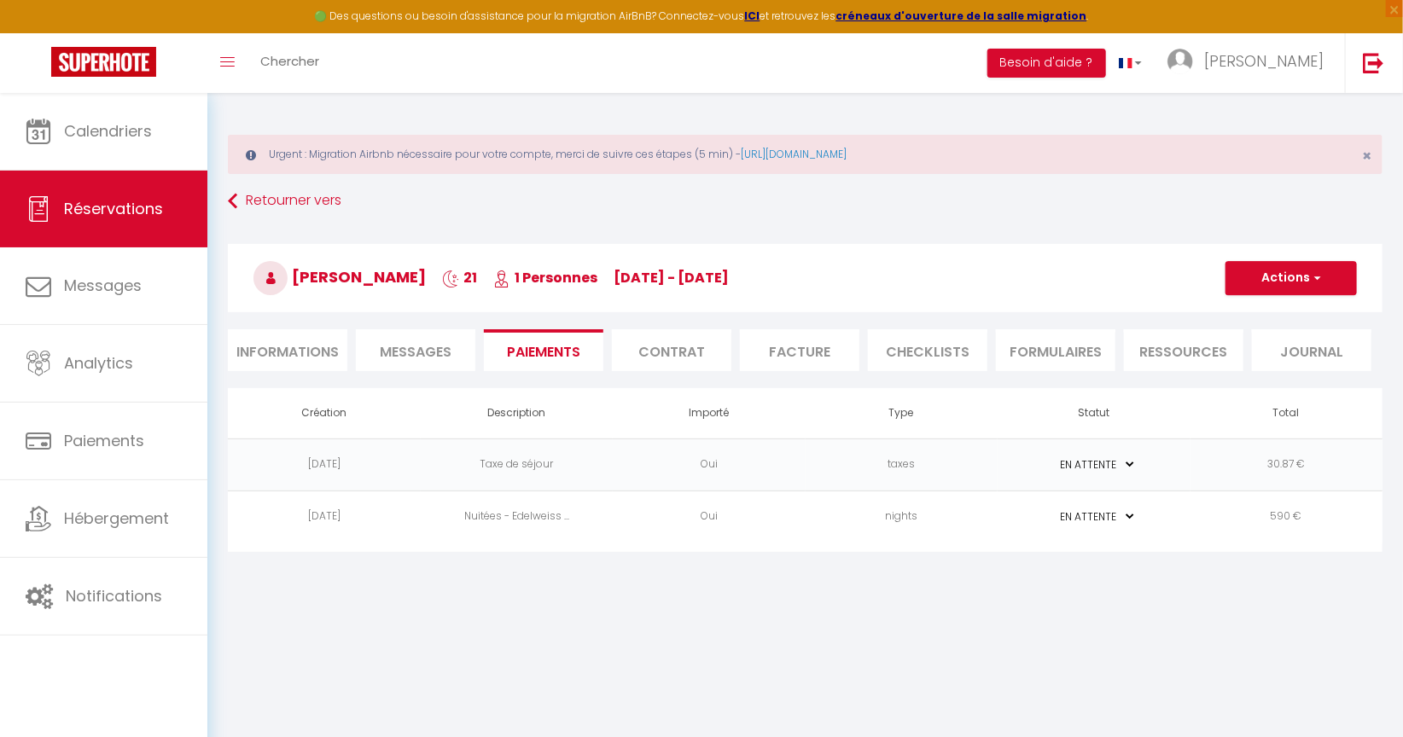
select select "nights"
type input "[EMAIL_ADDRESS][DOMAIN_NAME]"
select select "2239"
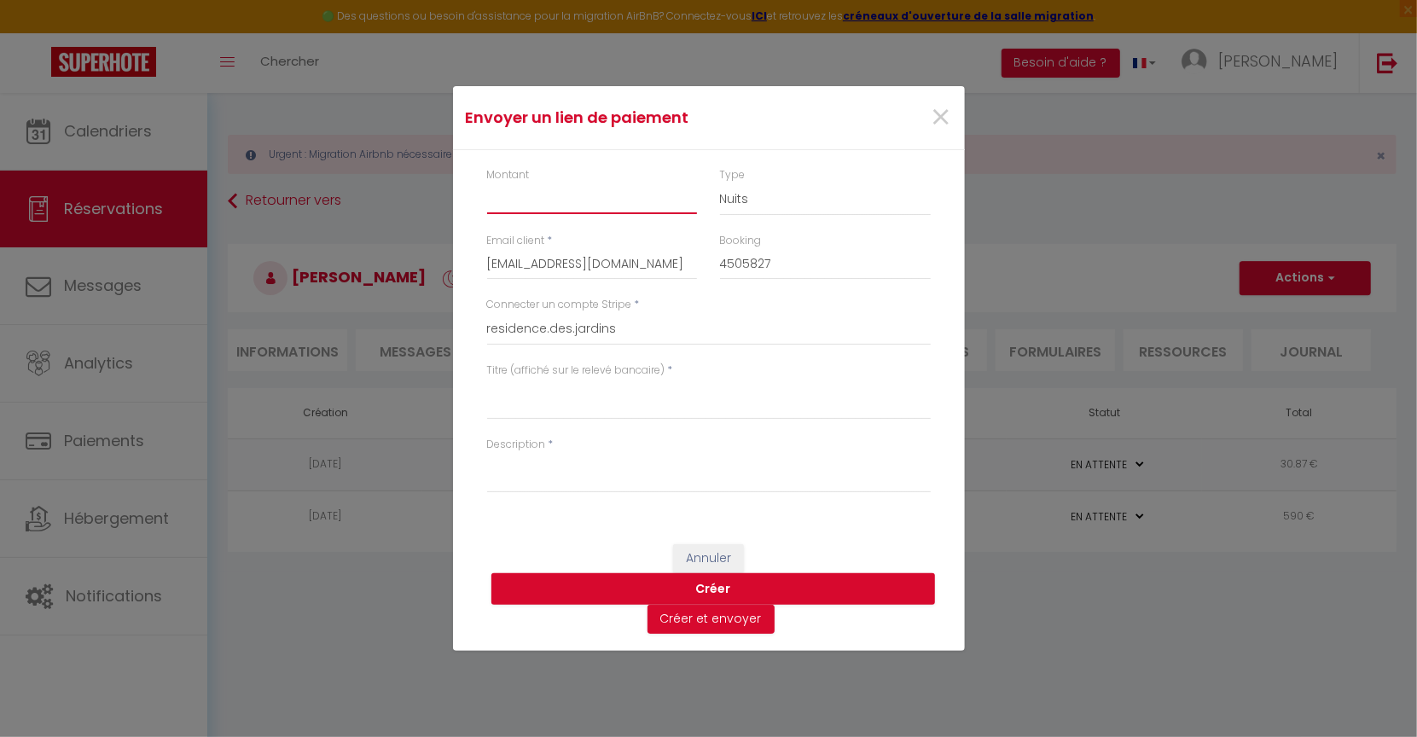
click at [562, 200] on input "Montant" at bounding box center [592, 198] width 211 height 31
type input "177"
click at [556, 403] on textarea "Titre (affiché sur le relevé bancaire)" at bounding box center [709, 399] width 444 height 41
click at [509, 404] on textarea "Titre (affiché sur le relevé bancaire)" at bounding box center [709, 399] width 444 height 41
type textarea "Résidence des Jardins"
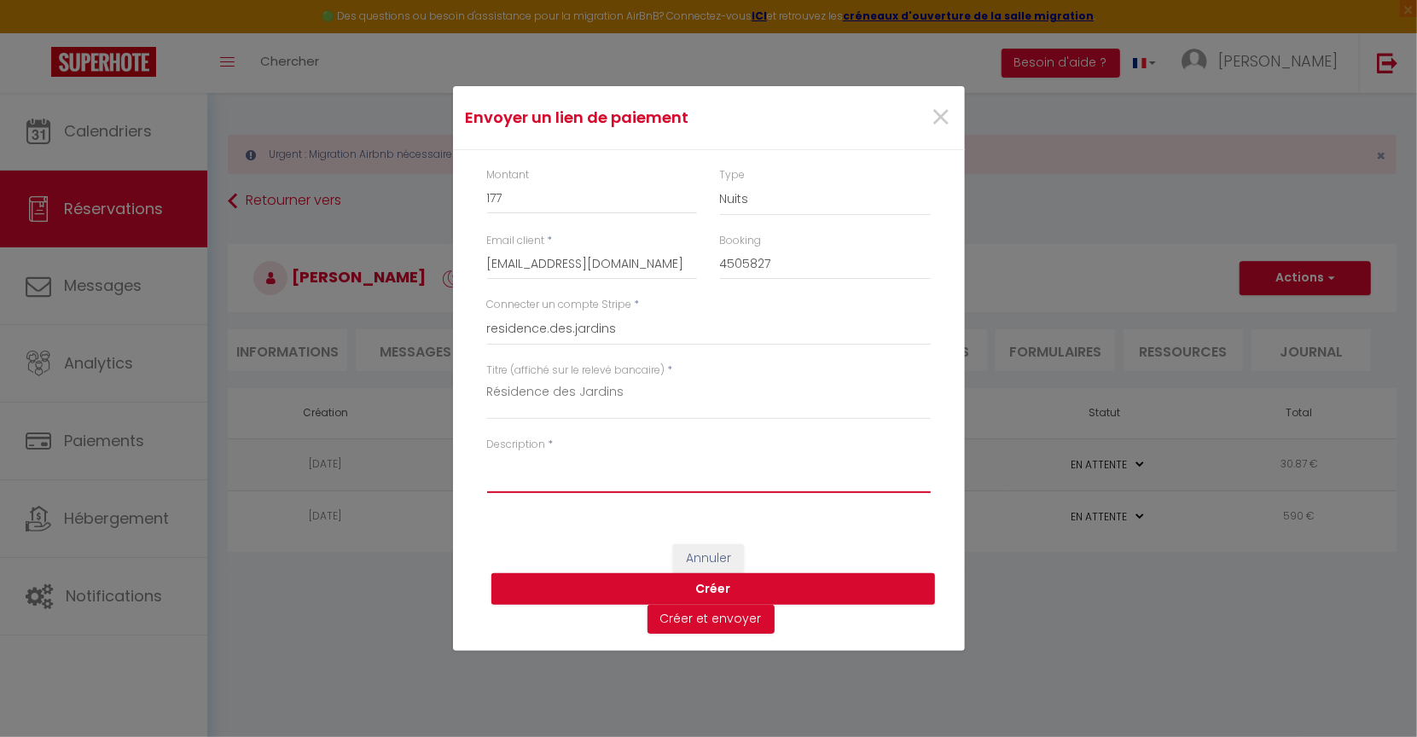
click at [511, 472] on textarea "Description" at bounding box center [709, 472] width 444 height 41
type textarea "Séjour 2025 Edelweiss"
click at [632, 584] on button "Créer" at bounding box center [714, 589] width 444 height 32
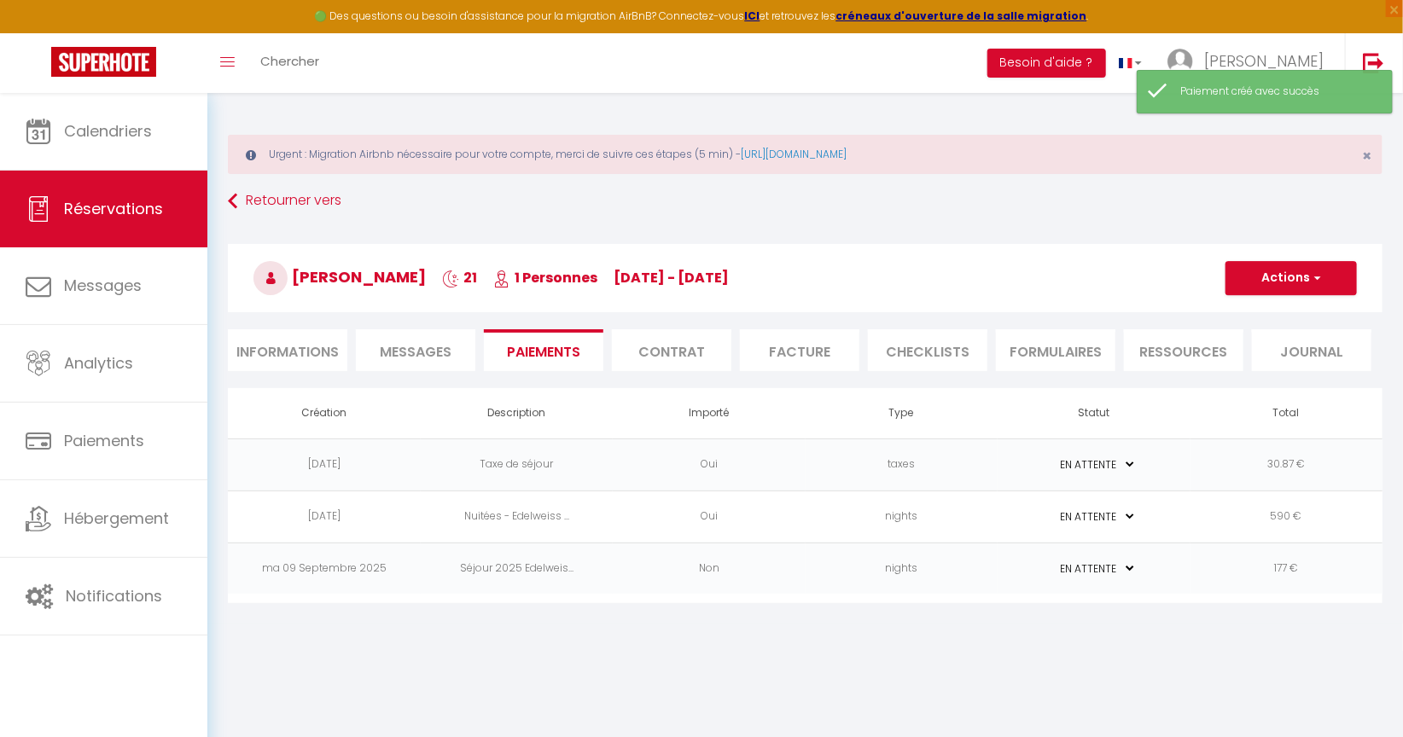
click at [1091, 561] on select "PAYÉ EN ATTENTE" at bounding box center [1093, 569] width 85 height 16
select select "1"
click at [1051, 561] on select "PAYÉ EN ATTENTE" at bounding box center [1093, 569] width 85 height 16
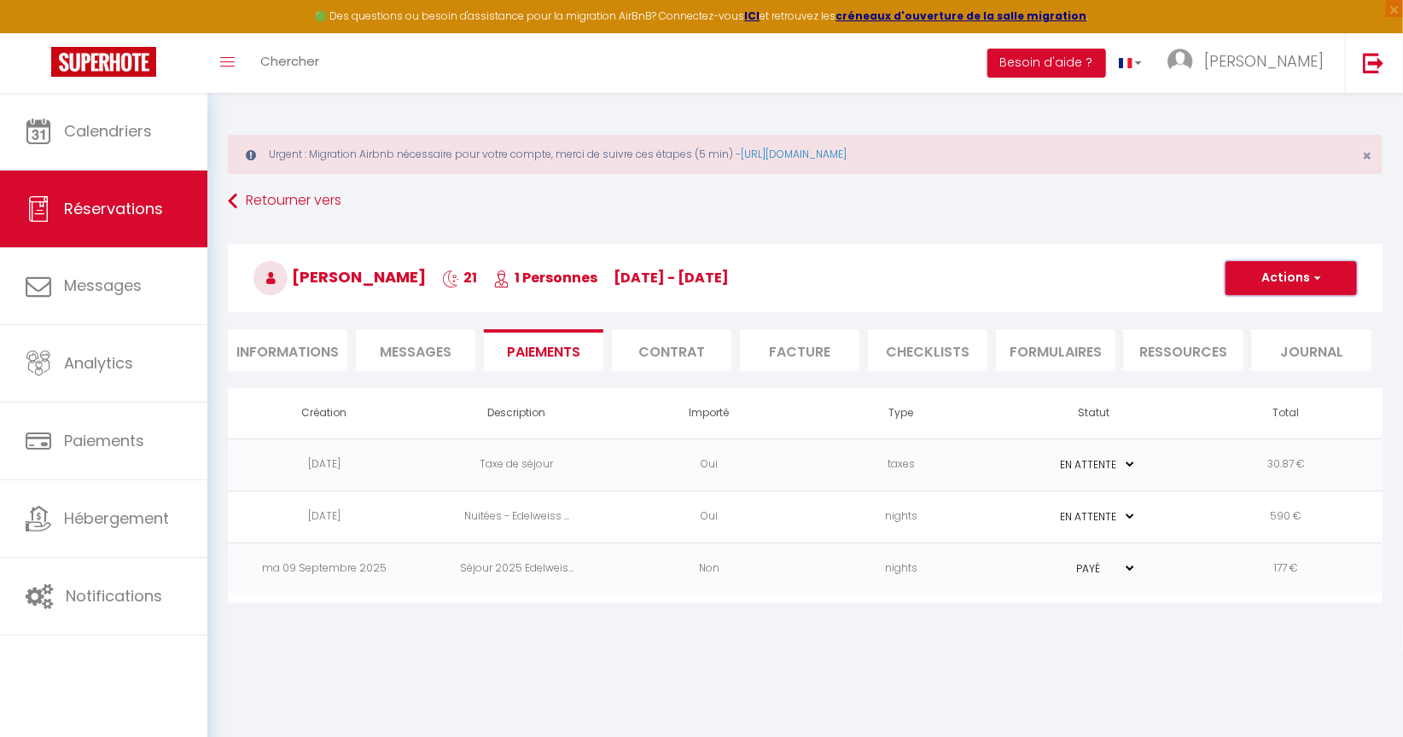
click at [1313, 285] on span "button" at bounding box center [1315, 278] width 10 height 15
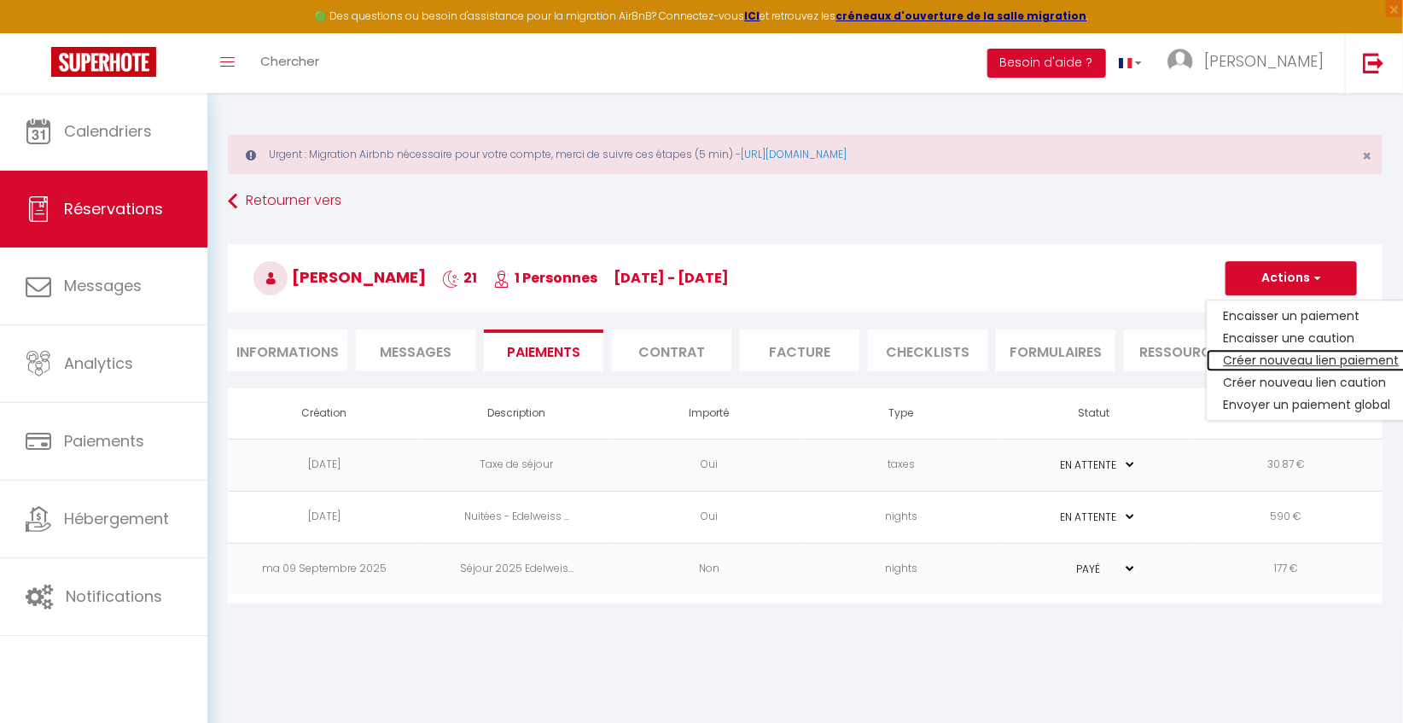
click at [1290, 358] on link "Créer nouveau lien paiement" at bounding box center [1312, 360] width 210 height 22
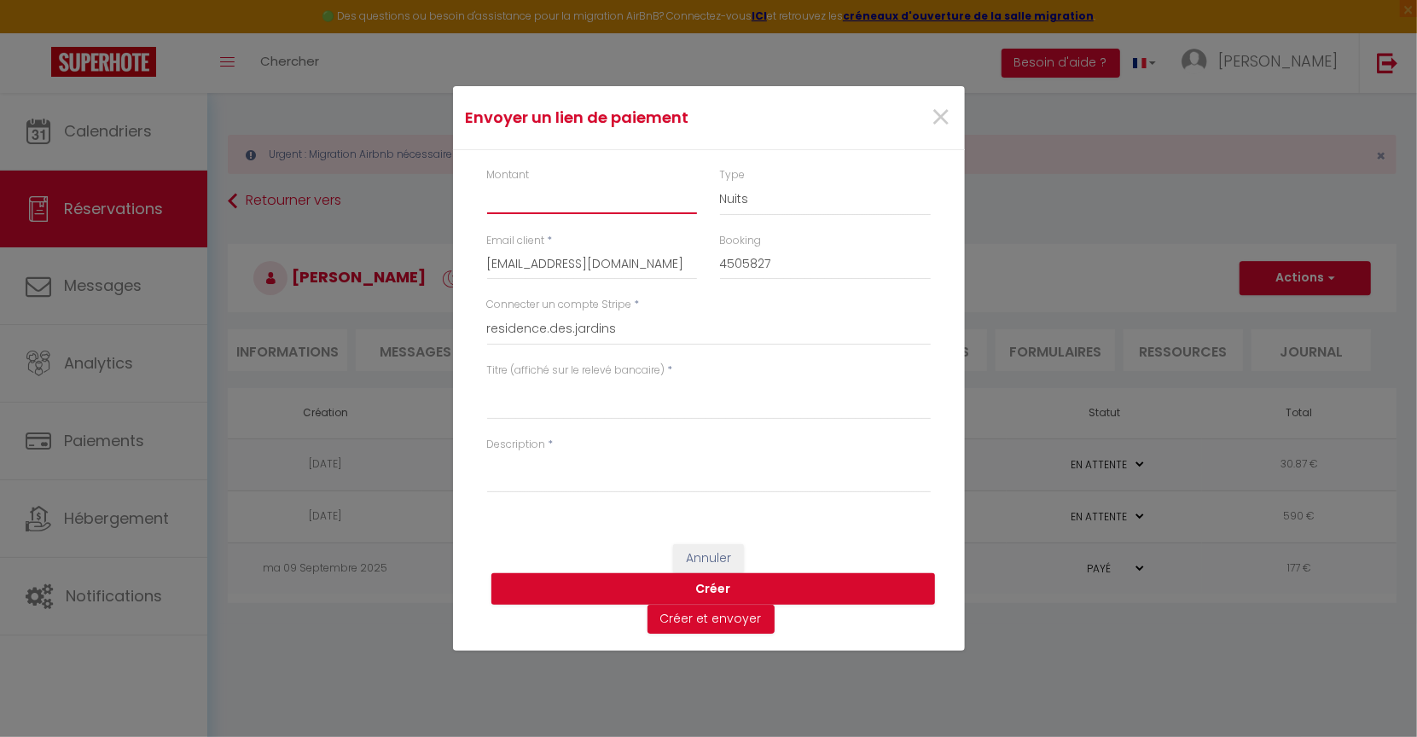
click at [525, 191] on input "Montant" at bounding box center [592, 198] width 211 height 31
type input "443.87"
click at [510, 489] on textarea "Description" at bounding box center [709, 472] width 444 height 41
type textarea "Solde séjour 2025 Edelweiss"
click at [531, 400] on textarea "Titre (affiché sur le relevé bancaire)" at bounding box center [709, 399] width 444 height 41
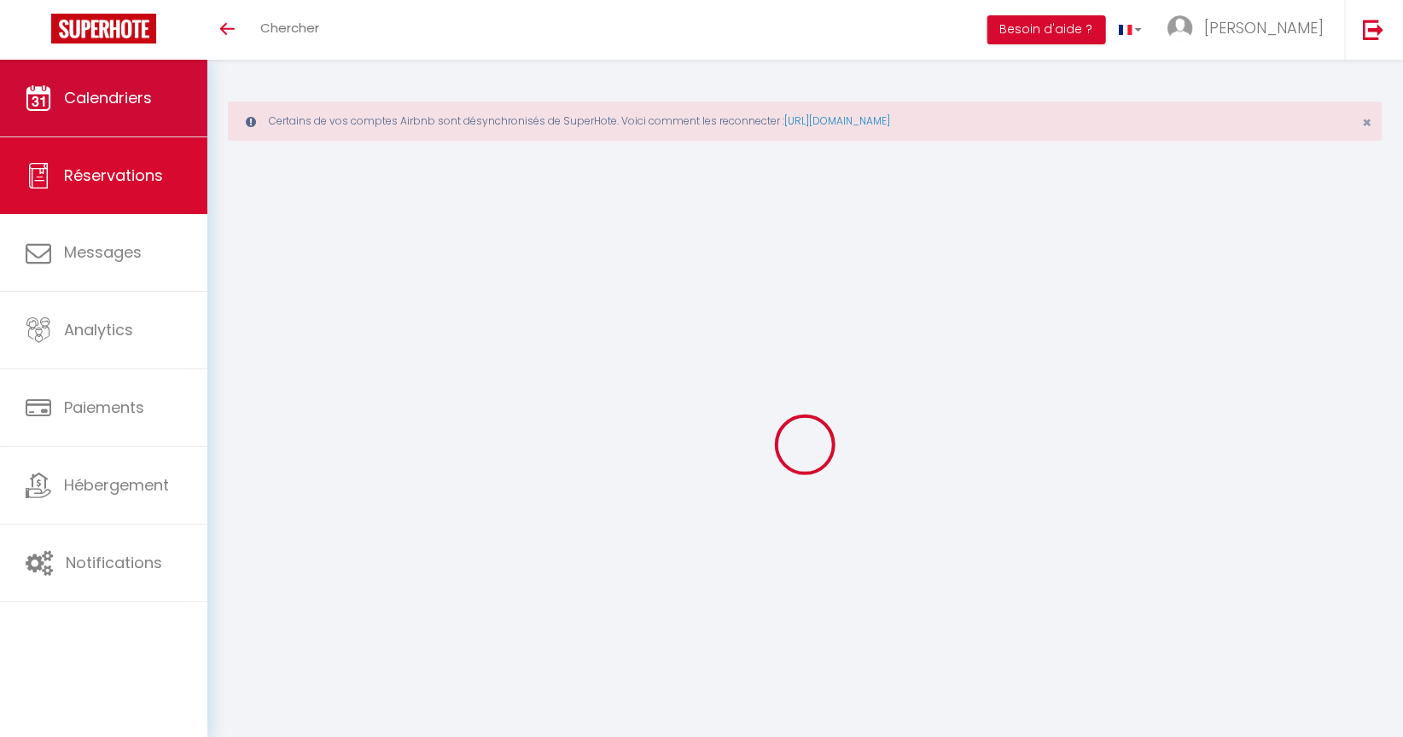
select select "0"
select select
checkbox input "true"
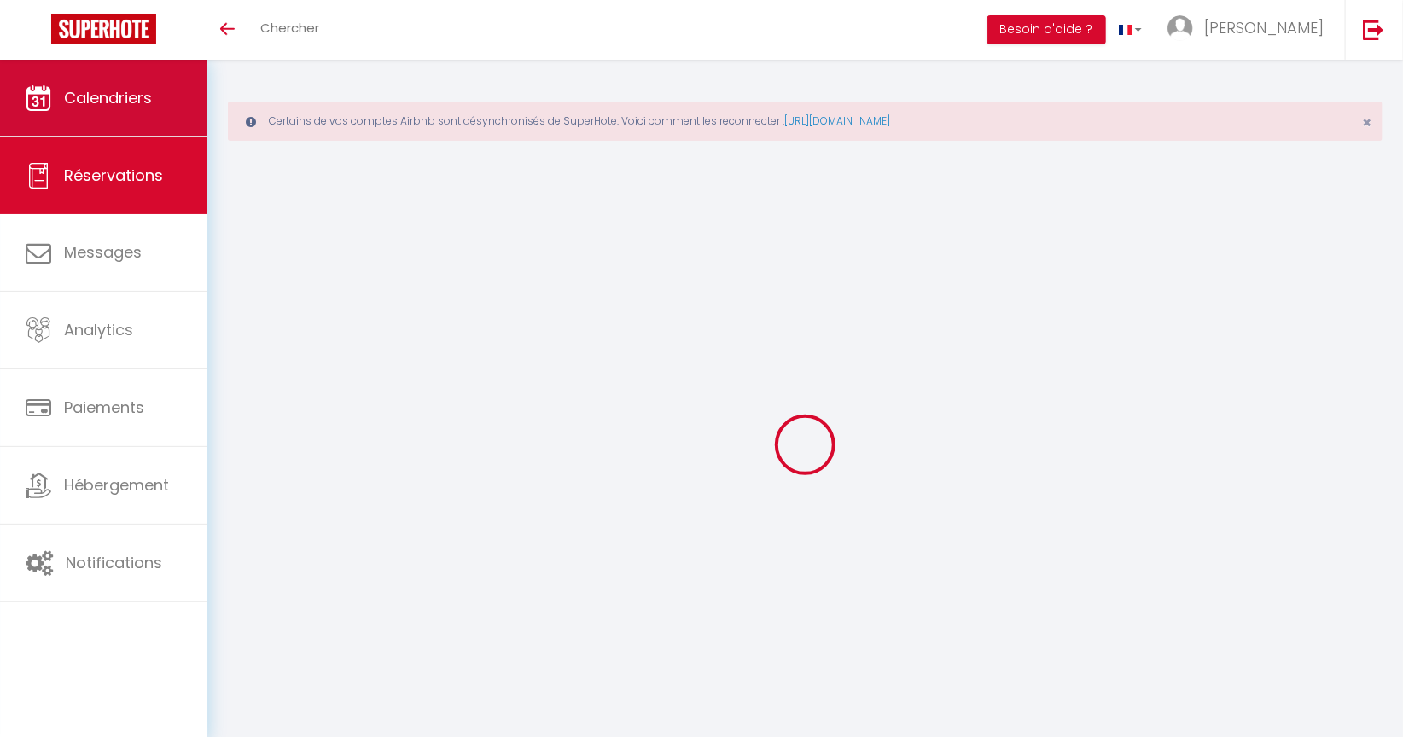
select select
checkbox input "true"
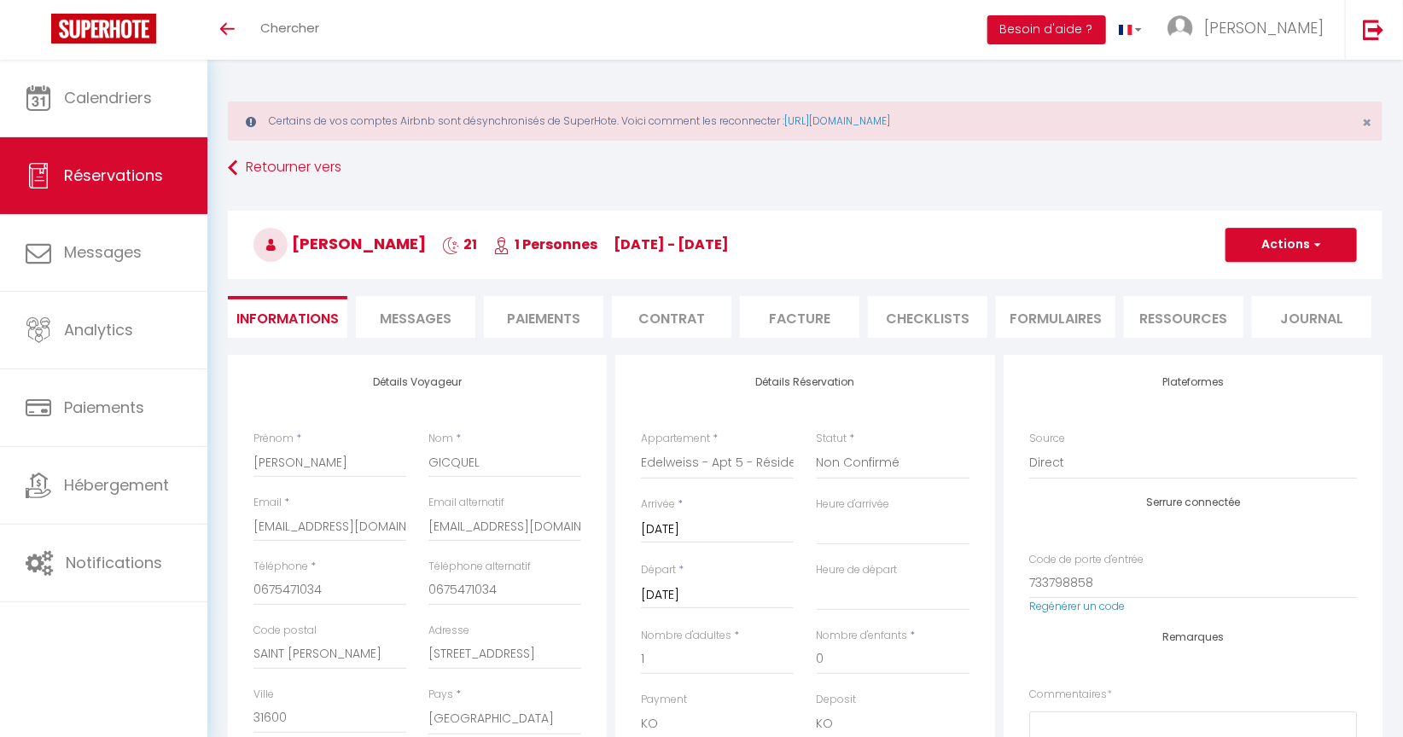
click at [519, 317] on li "Paiements" at bounding box center [543, 317] width 119 height 42
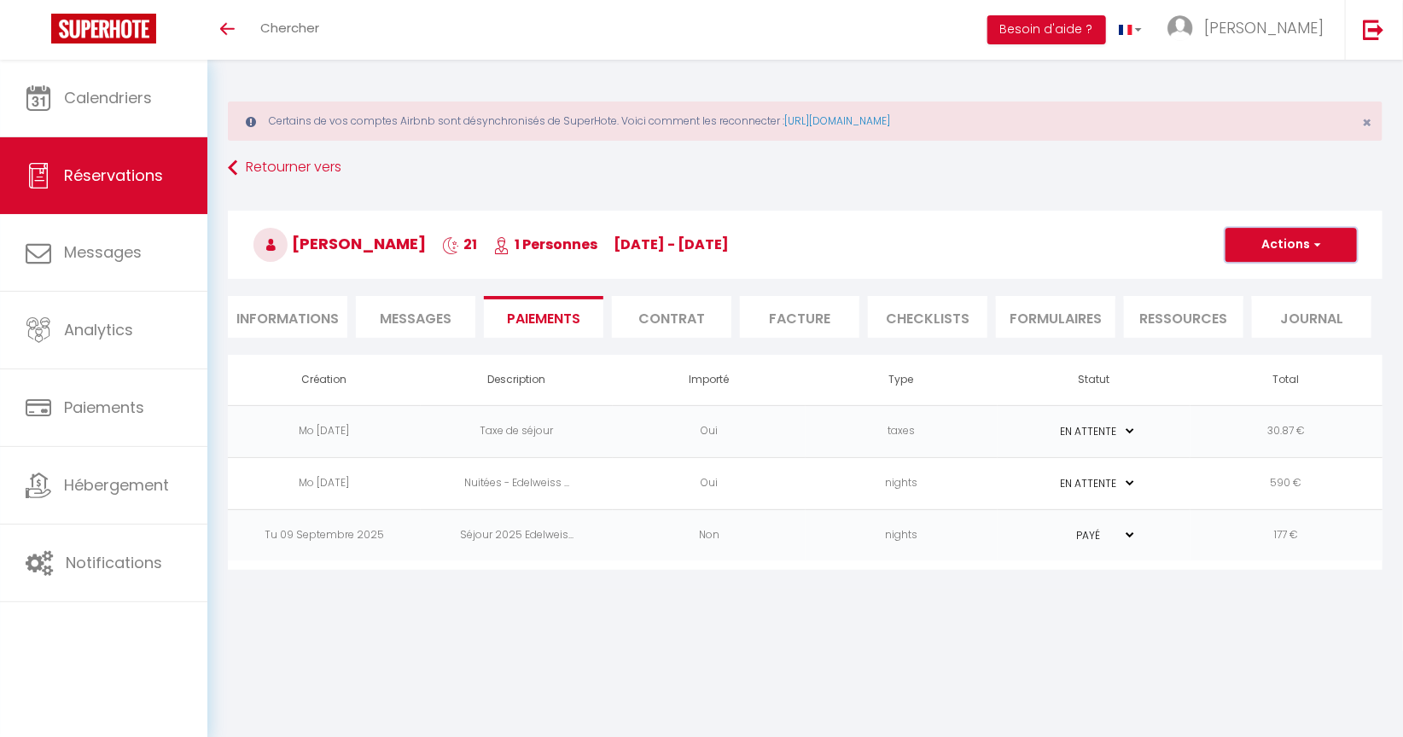
click at [1292, 253] on button "Actions" at bounding box center [1290, 245] width 131 height 34
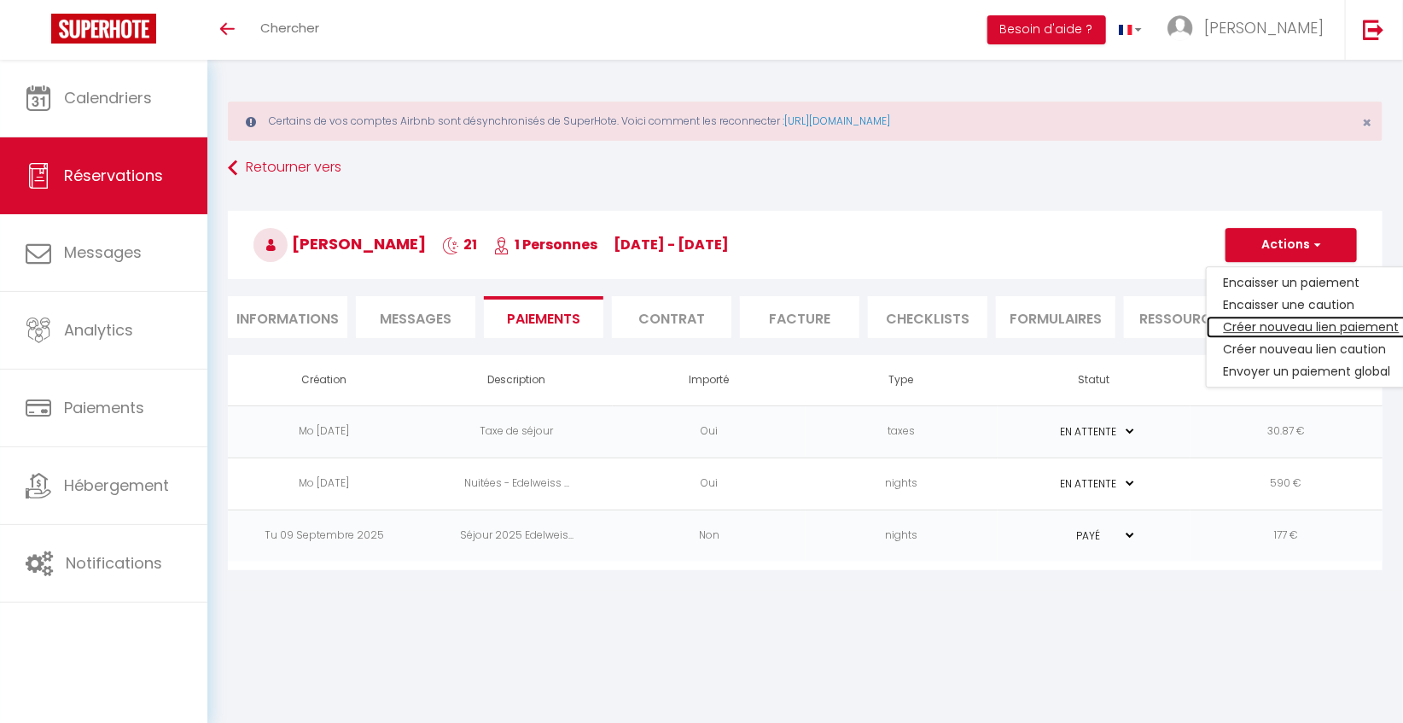
click at [1270, 317] on link "Créer nouveau lien paiement" at bounding box center [1312, 327] width 210 height 22
select select "nights"
type input "[EMAIL_ADDRESS][DOMAIN_NAME]"
select select "2239"
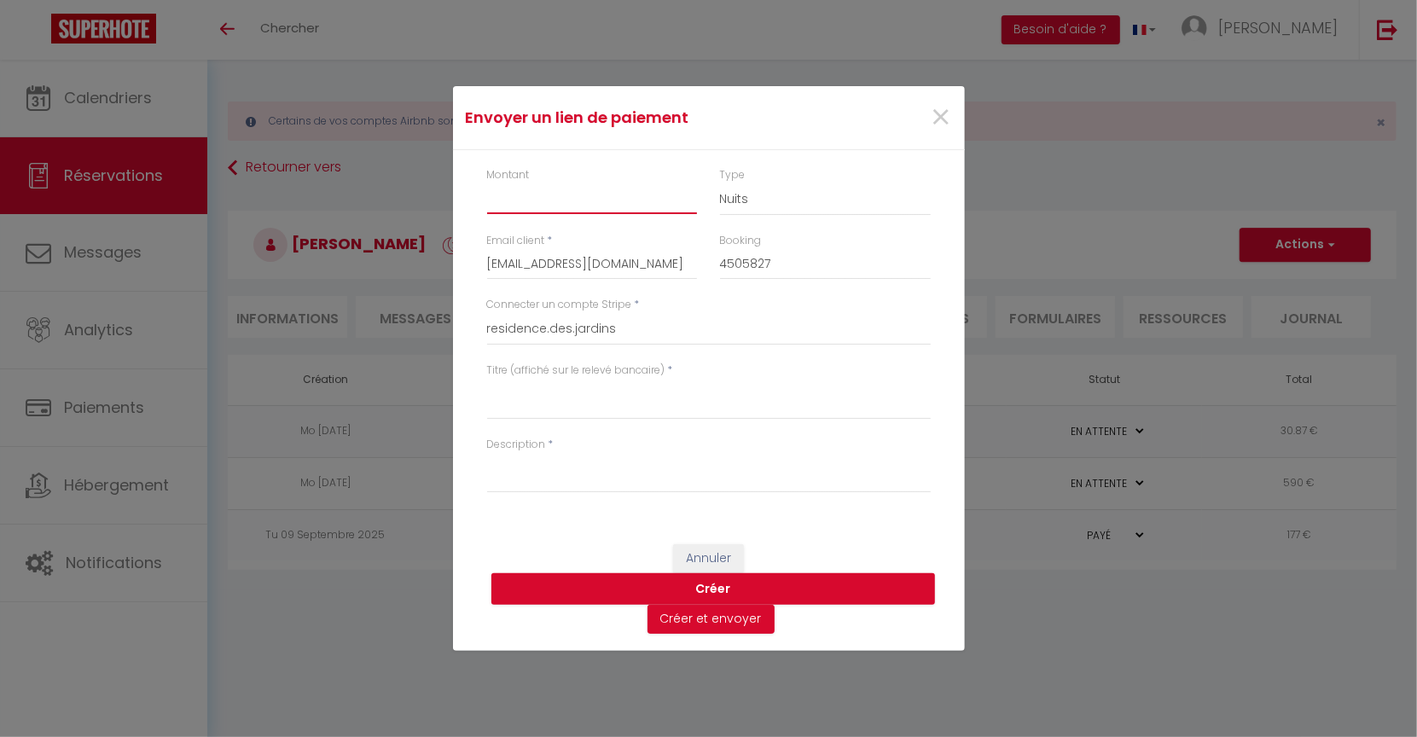
click at [531, 200] on input "Montant" at bounding box center [592, 198] width 211 height 31
click at [552, 203] on input "Montant" at bounding box center [592, 198] width 211 height 31
type input "443.87"
click at [529, 391] on textarea "Titre (affiché sur le relevé bancaire)" at bounding box center [709, 399] width 444 height 41
type textarea "Résidence des jardins"
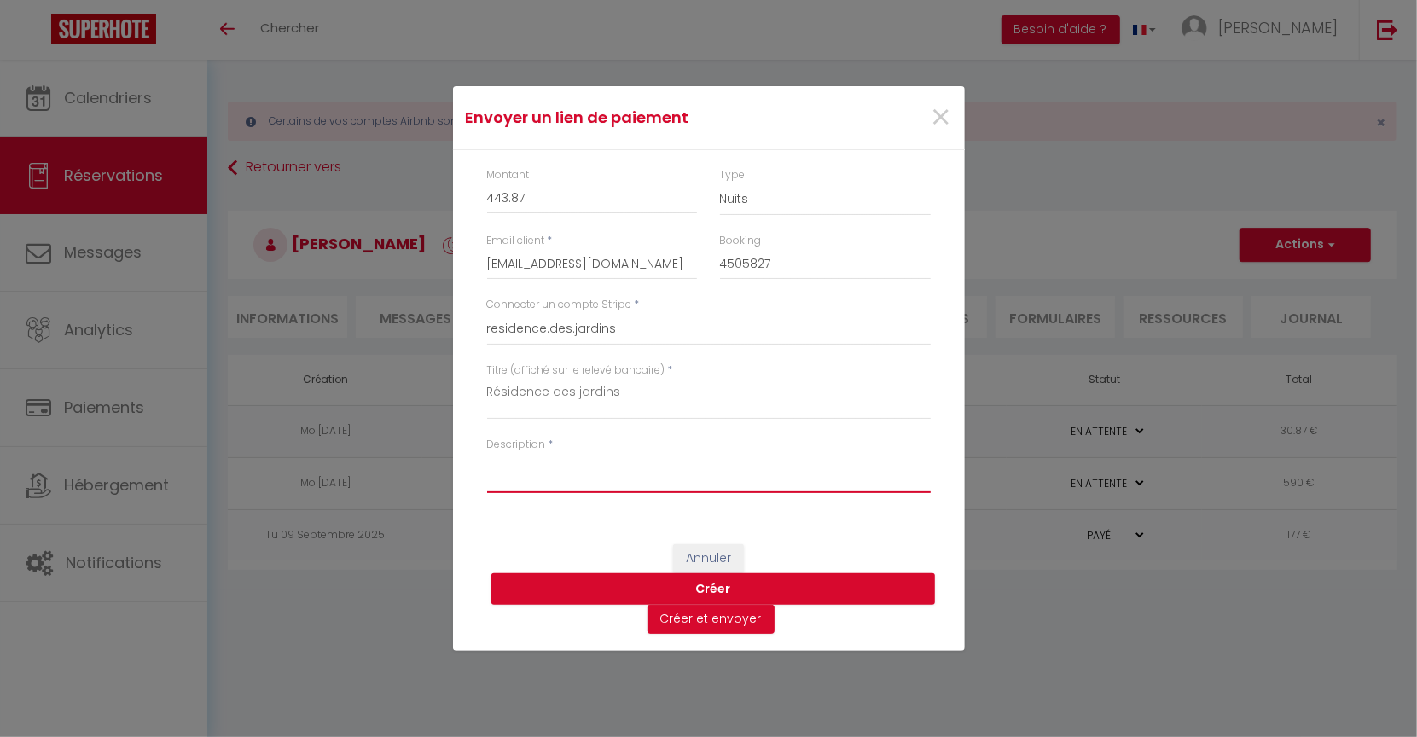
click at [520, 470] on textarea "Description" at bounding box center [709, 472] width 444 height 41
type textarea "Sole séjour 2025 [GEOGRAPHIC_DATA]"
click at [717, 586] on button "Créer" at bounding box center [714, 589] width 444 height 32
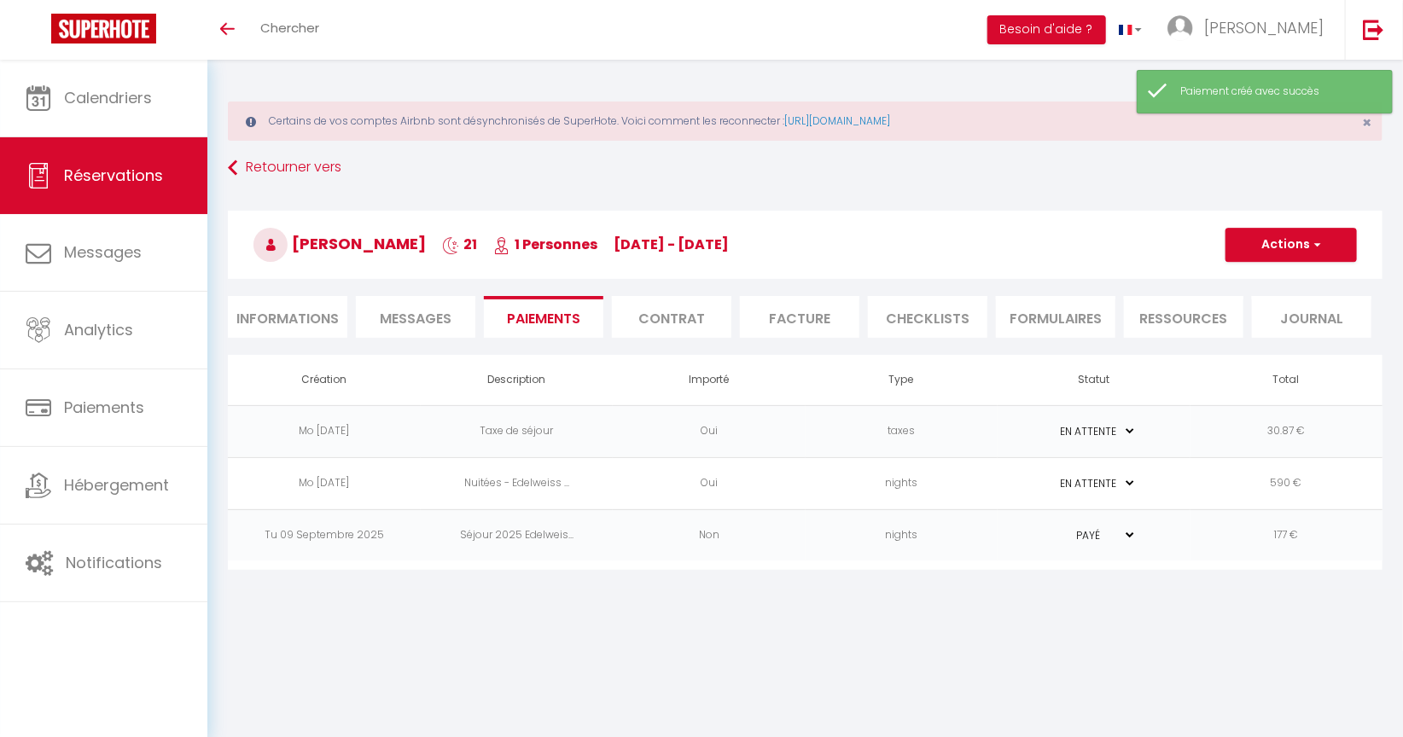
select select "0"
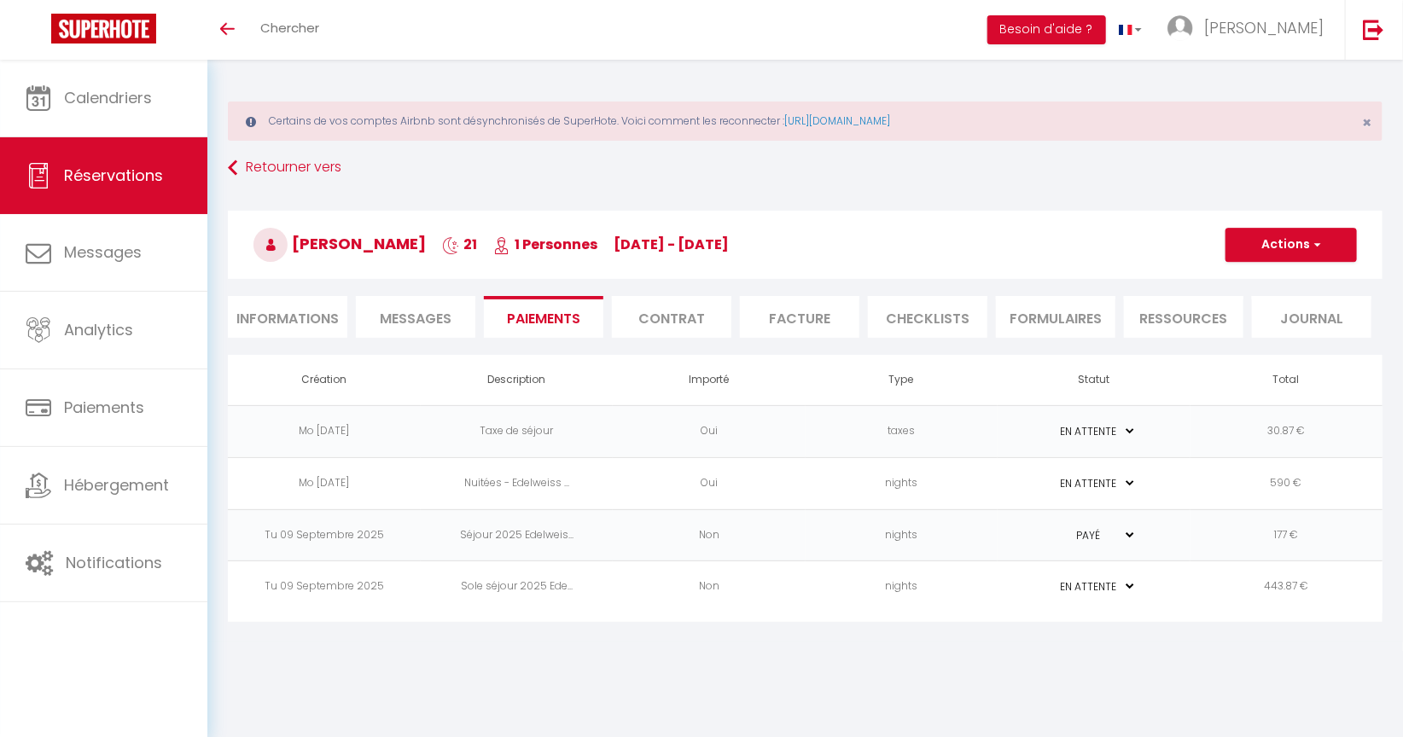
click at [893, 487] on td "nights" at bounding box center [902, 483] width 193 height 52
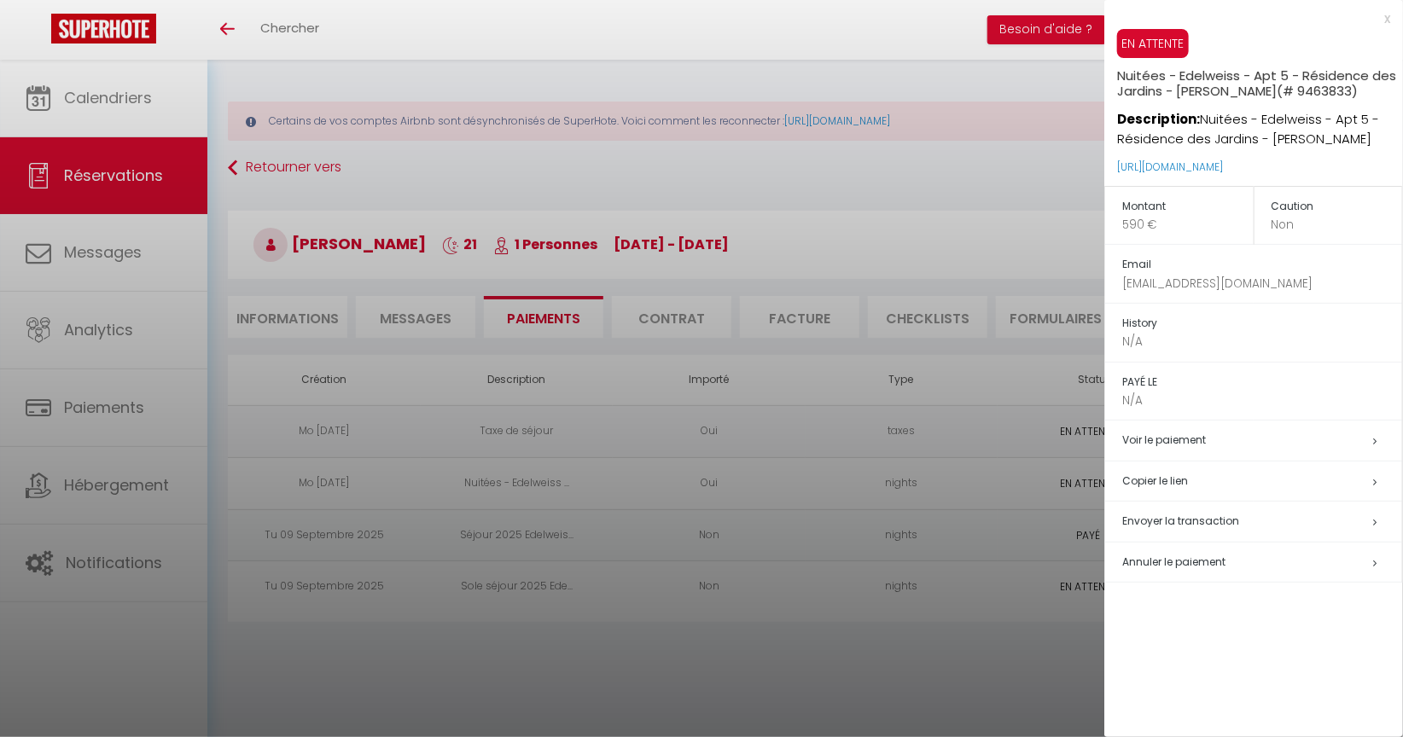
click at [1147, 557] on span "Annuler le paiement" at bounding box center [1173, 562] width 103 height 15
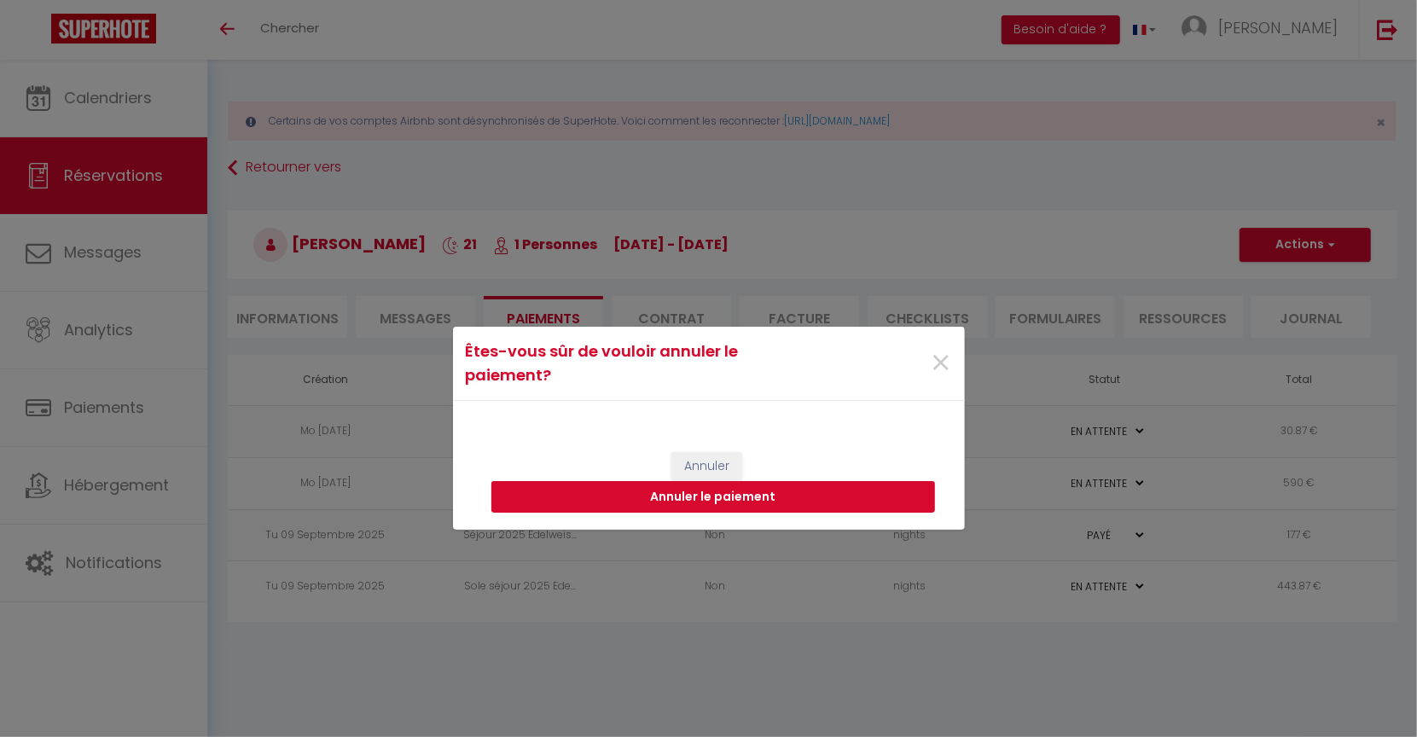
click at [676, 493] on button "Annuler le paiement" at bounding box center [714, 497] width 444 height 32
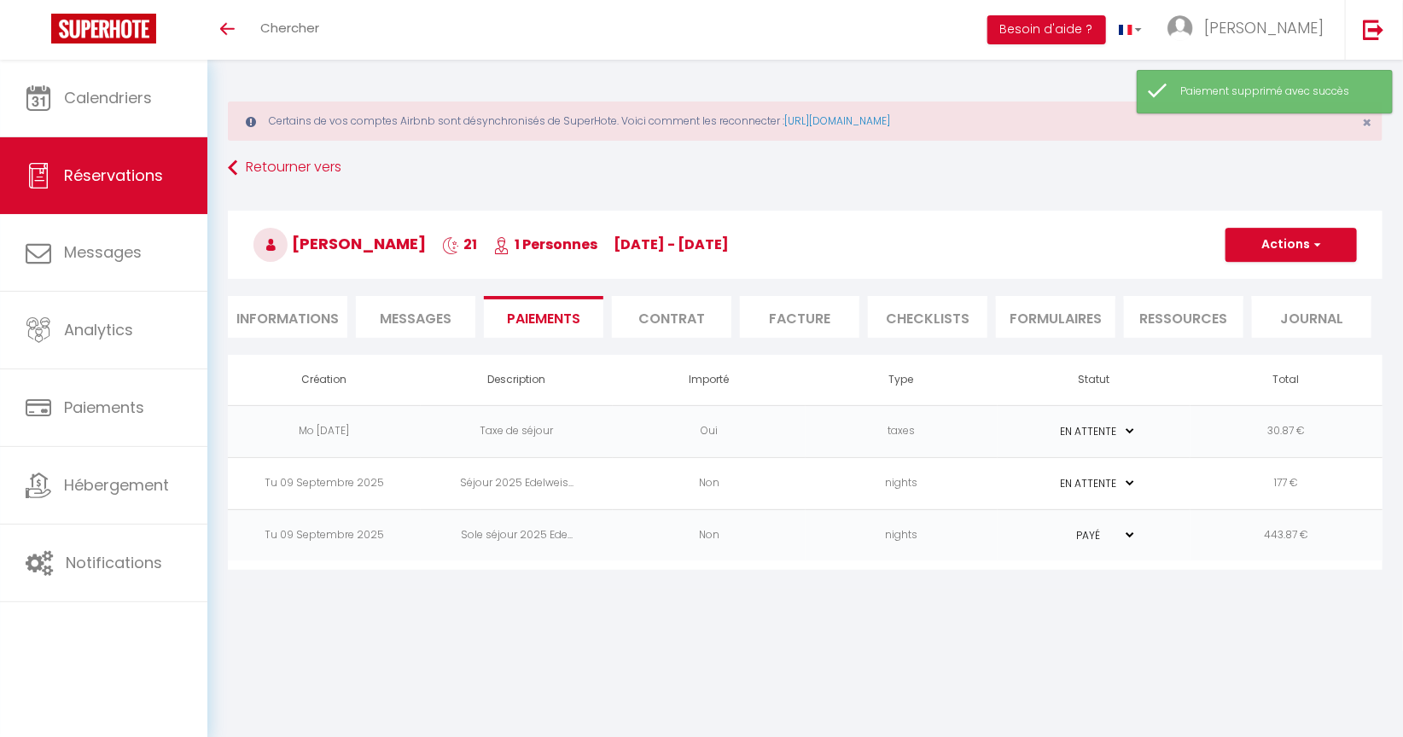
click at [875, 429] on td "taxes" at bounding box center [902, 431] width 193 height 52
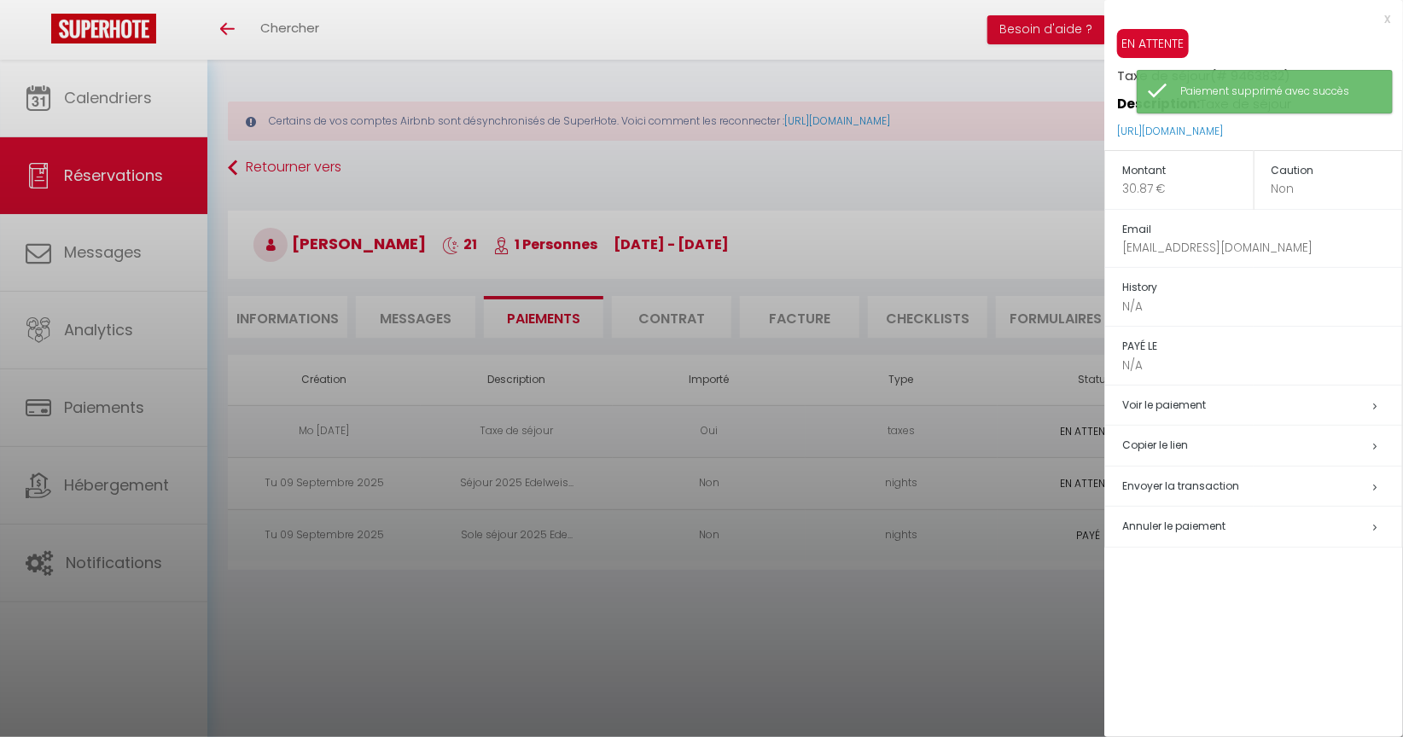
click at [1181, 523] on span "Annuler le paiement" at bounding box center [1173, 526] width 103 height 15
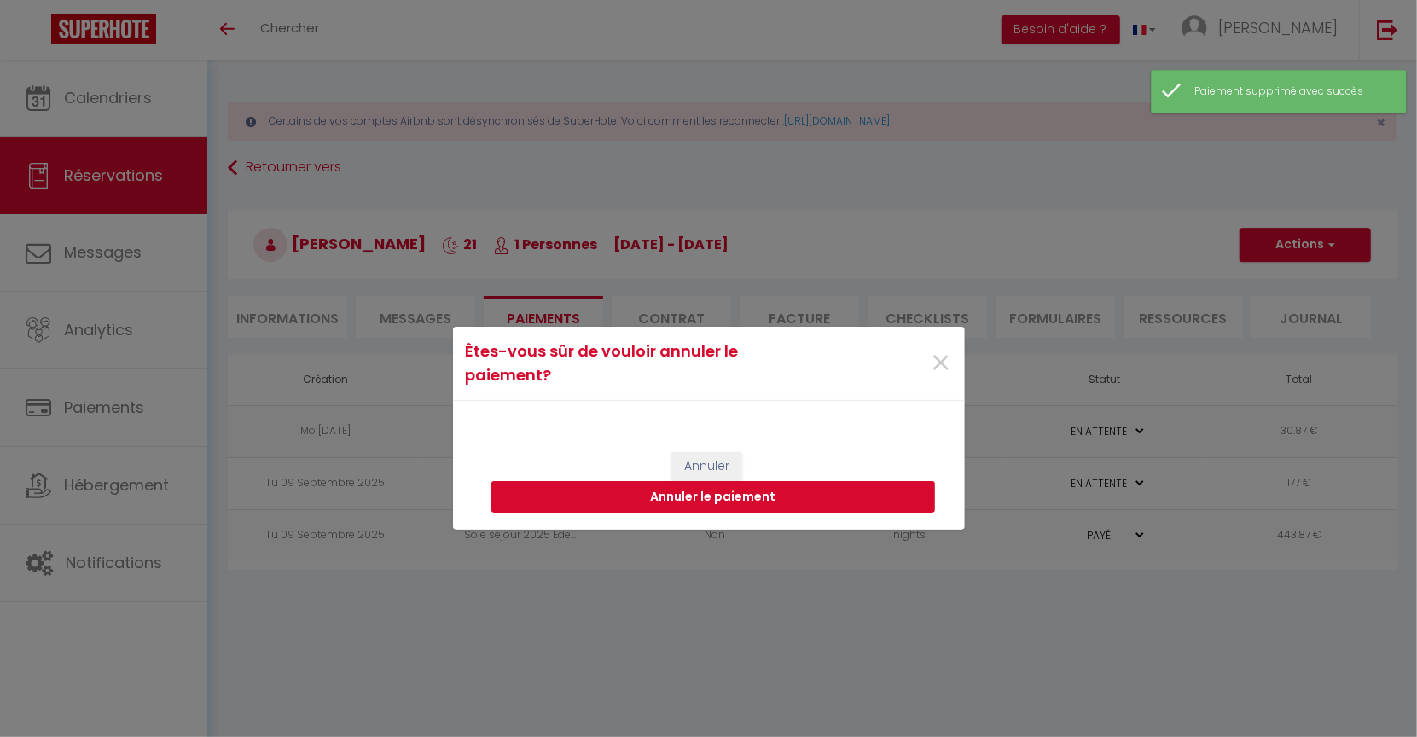
click at [747, 493] on button "Annuler le paiement" at bounding box center [714, 497] width 444 height 32
select select "0"
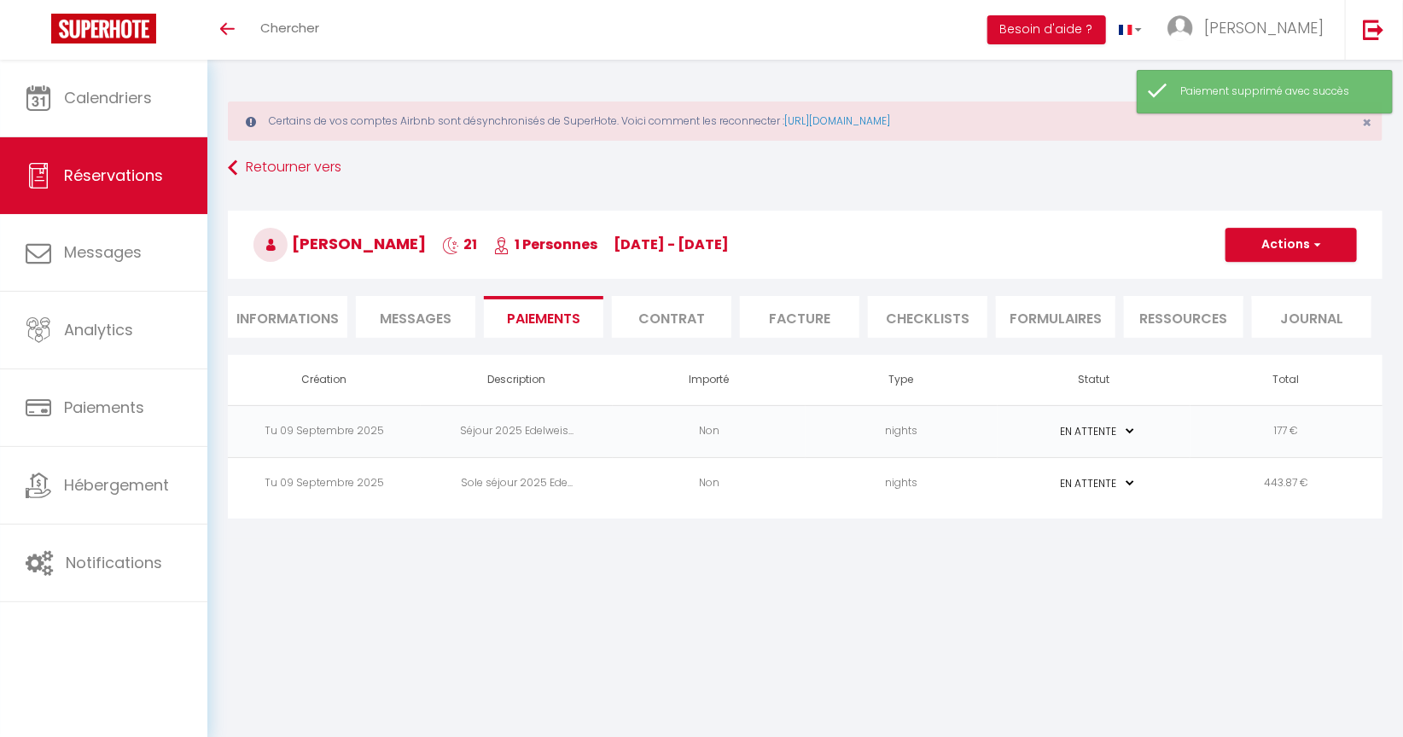
click at [280, 310] on li "Informations" at bounding box center [287, 317] width 119 height 42
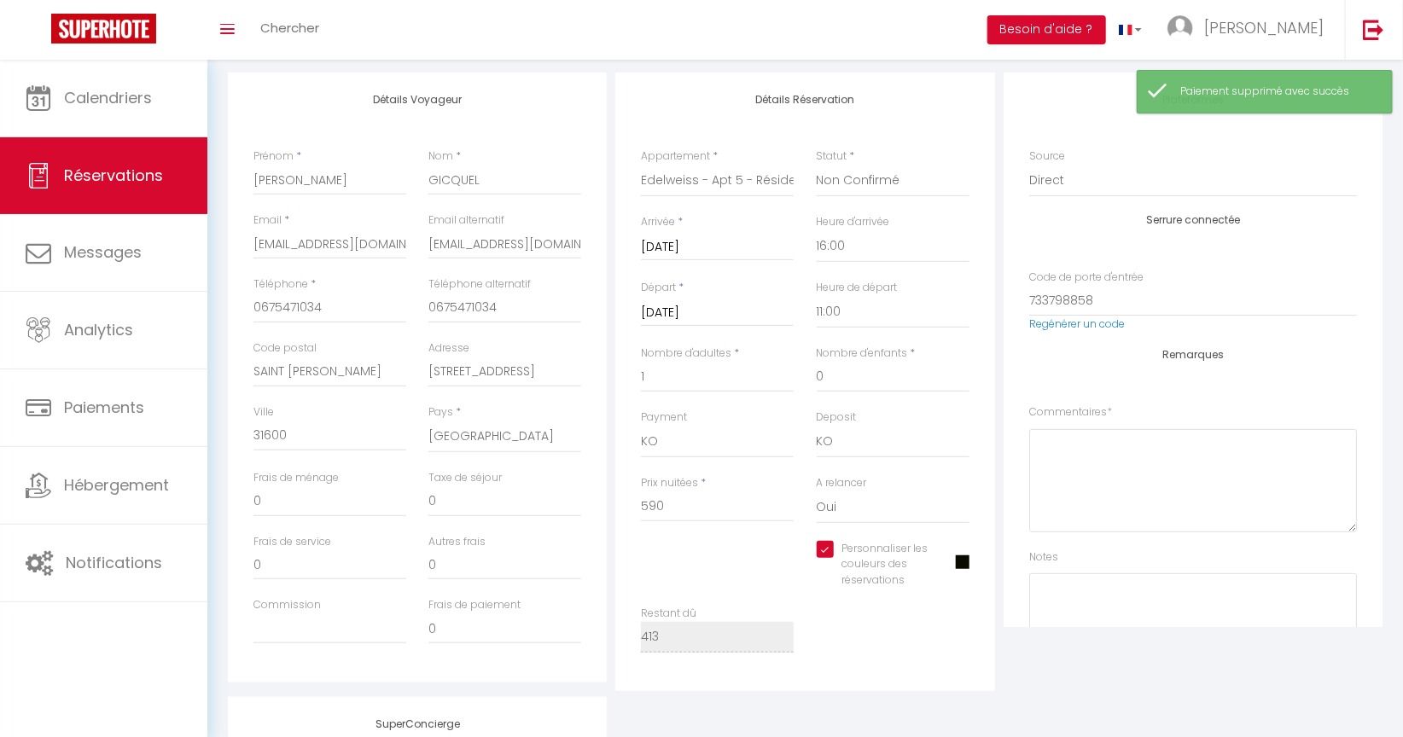
scroll to position [284, 0]
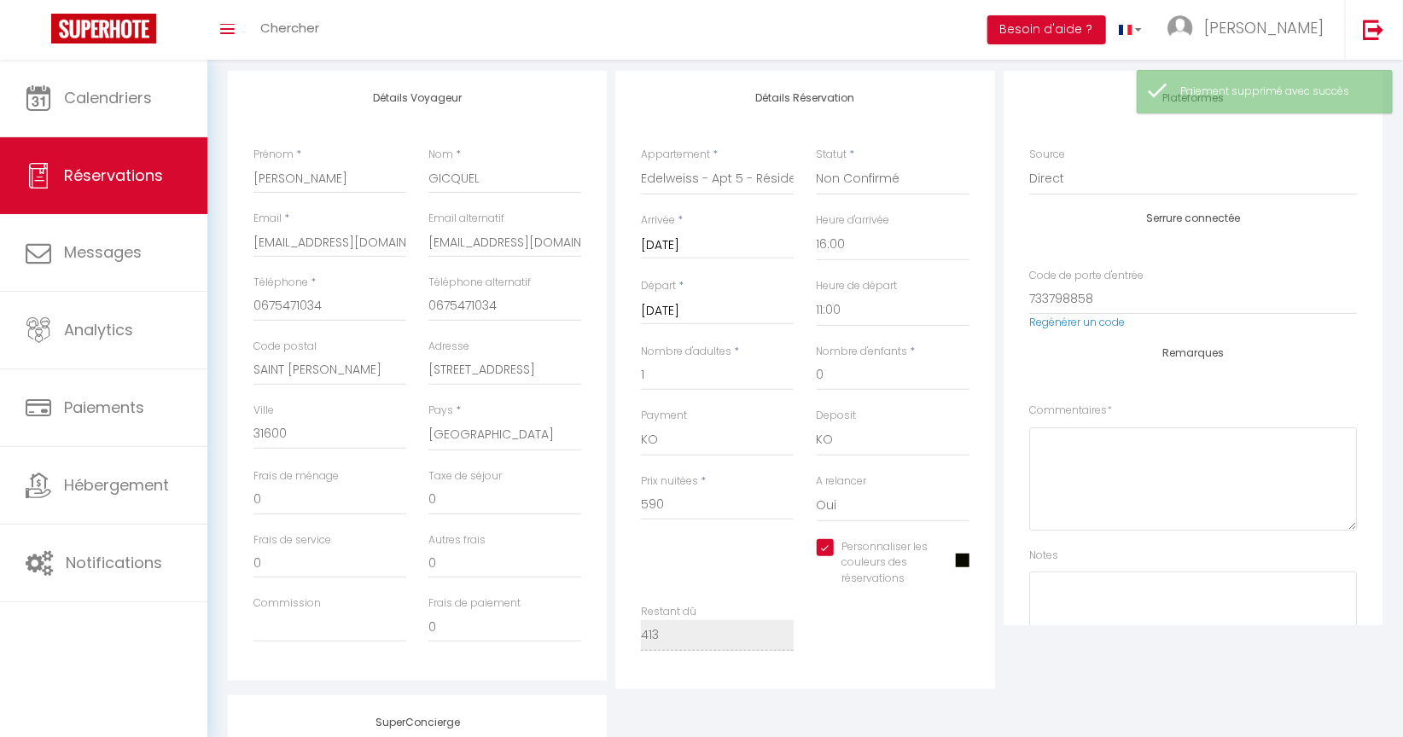
click at [963, 560] on span at bounding box center [963, 561] width 14 height 14
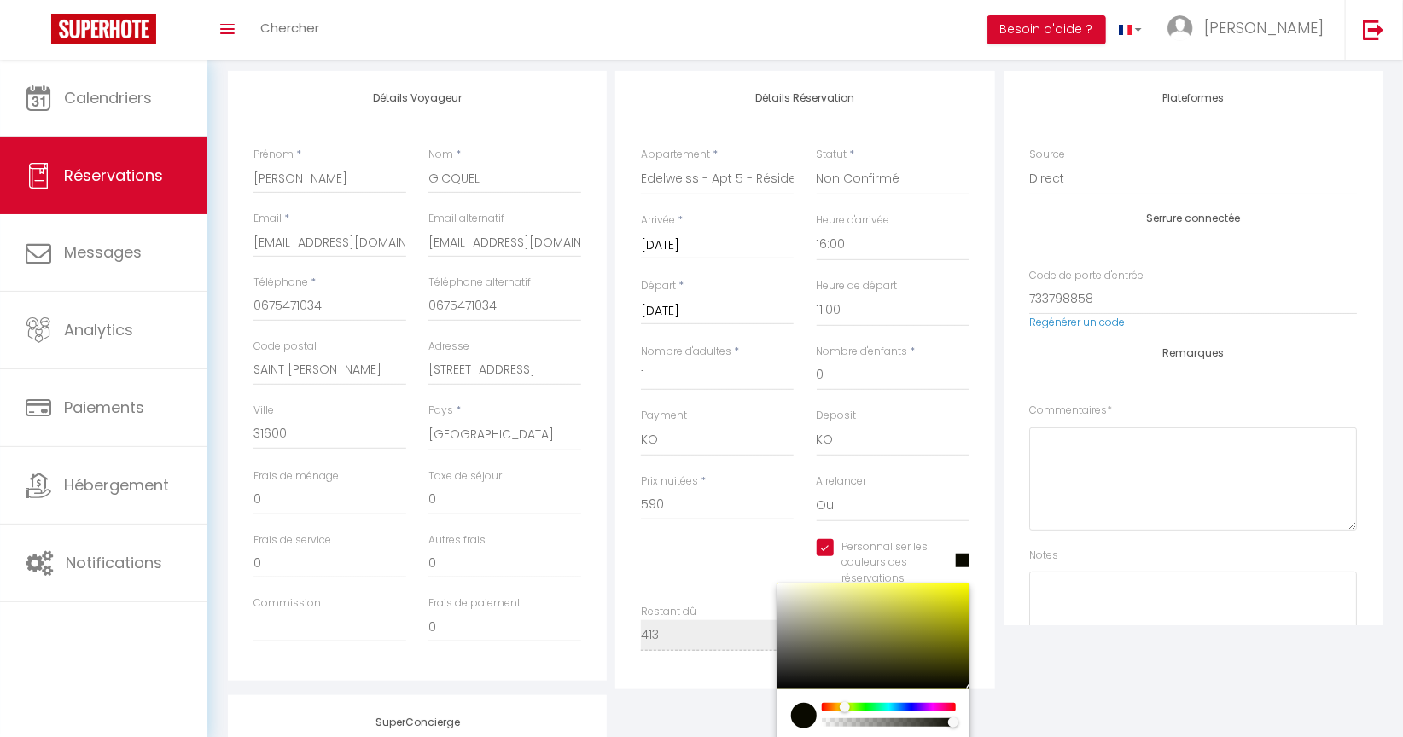
click at [963, 586] on div at bounding box center [873, 637] width 192 height 106
checkbox input "true"
type input "#F8F809"
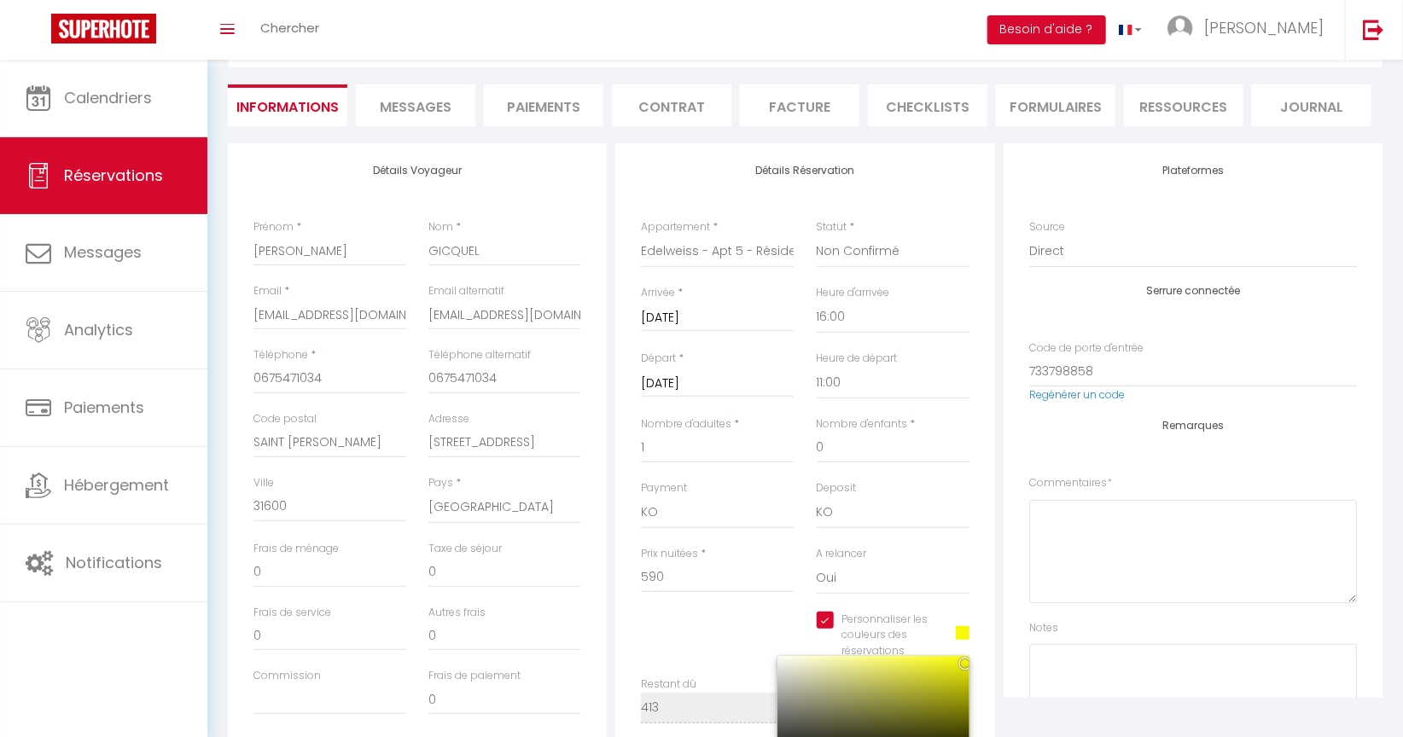
scroll to position [0, 0]
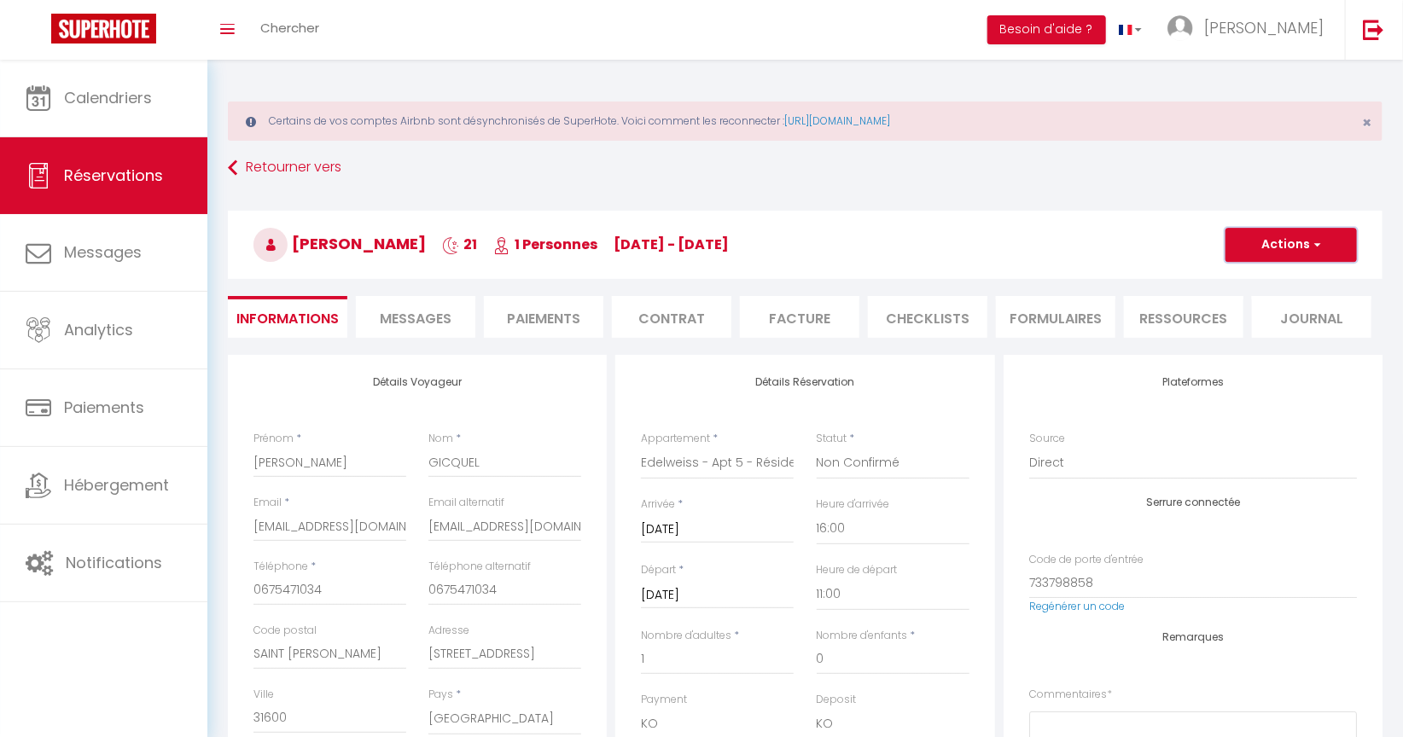
click at [1253, 239] on button "Actions" at bounding box center [1290, 245] width 131 height 34
click at [1236, 278] on link "Enregistrer" at bounding box center [1274, 282] width 135 height 22
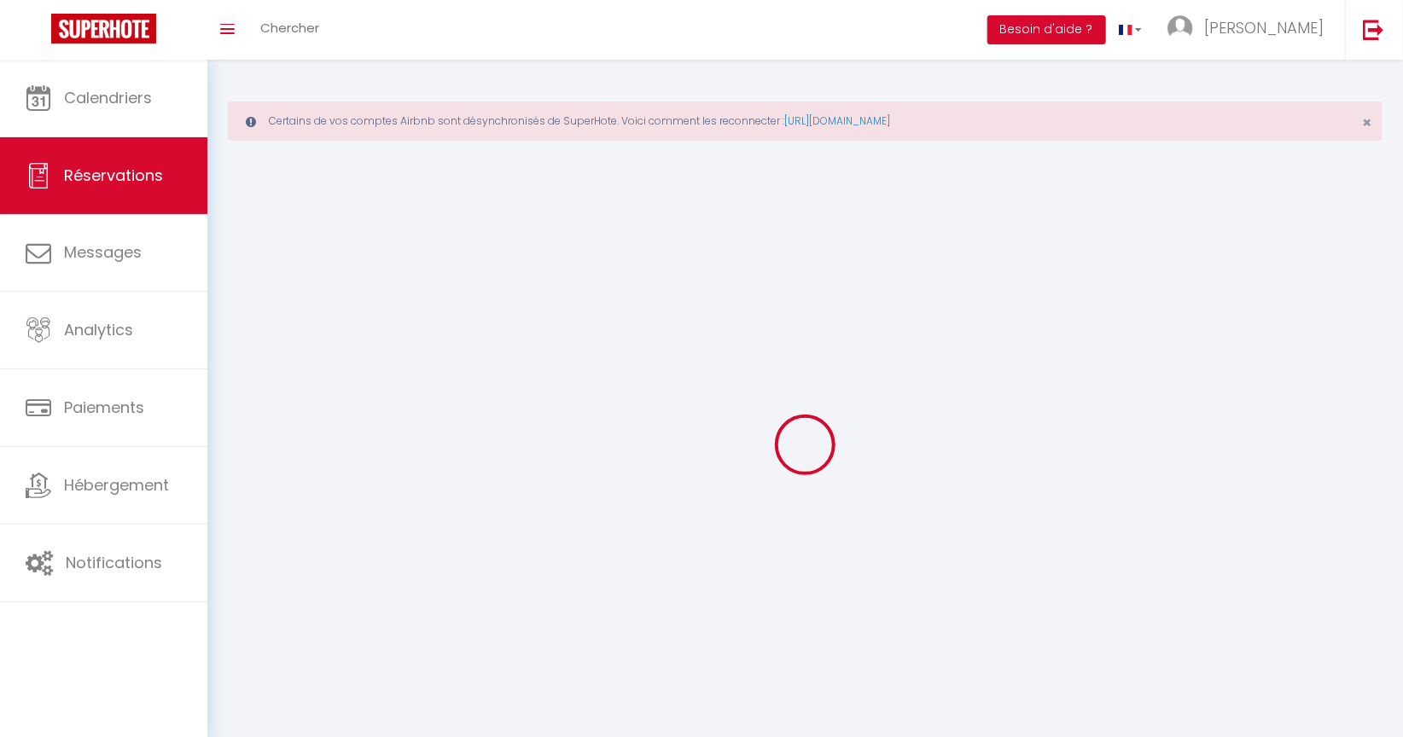
select select "not_cancelled"
